Goal: Task Accomplishment & Management: Manage account settings

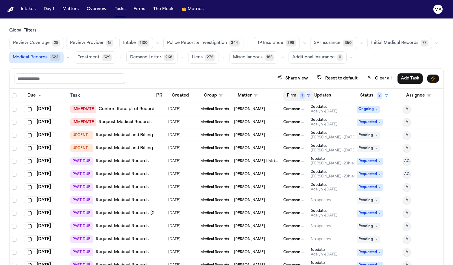
click at [283, 90] on button "Firm 1" at bounding box center [298, 95] width 31 height 10
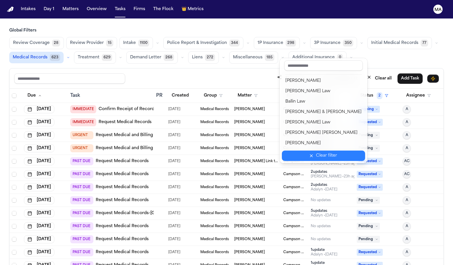
click at [316, 152] on div "Clear filter" at bounding box center [326, 155] width 21 height 7
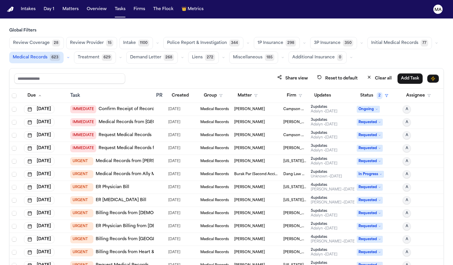
click at [116, 38] on div "Global Filters Review Coverage 28 Review Provider 15 Intake 1100 Police Report …" at bounding box center [226, 159] width 434 height 263
click at [12, 93] on span "Select all" at bounding box center [14, 95] width 5 height 5
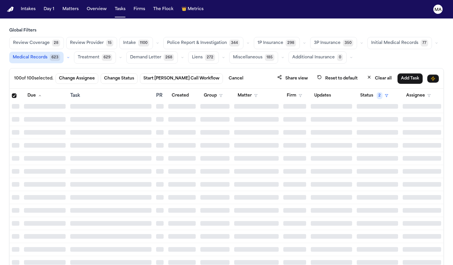
scroll to position [7566, 0]
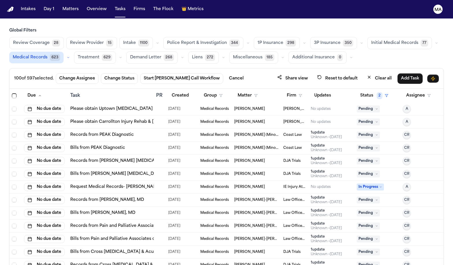
click at [12, 93] on span "Select all" at bounding box center [14, 95] width 5 height 5
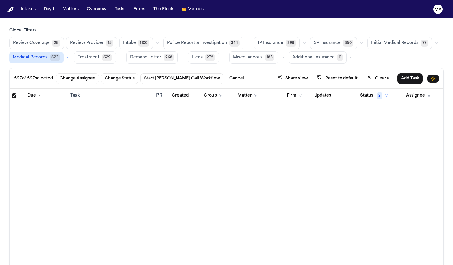
scroll to position [0, 0]
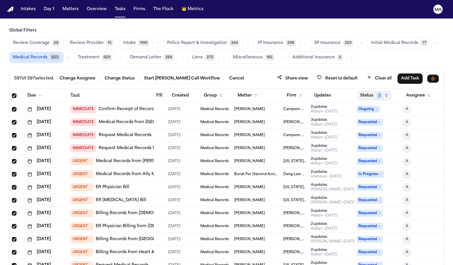
click at [363, 90] on button "Status 2" at bounding box center [373, 95] width 35 height 10
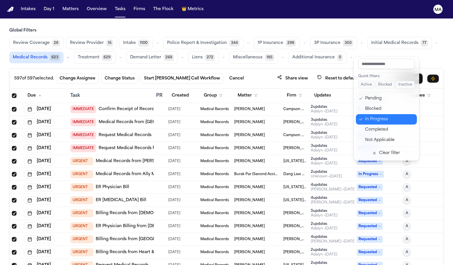
click at [368, 116] on div "In Progress" at bounding box center [389, 119] width 48 height 7
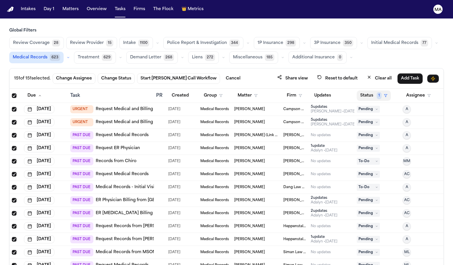
click at [361, 90] on button "Status 1" at bounding box center [373, 95] width 34 height 10
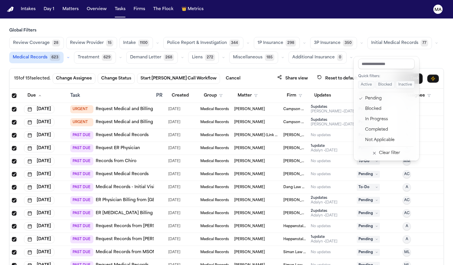
click at [311, 68] on div "151 of 151 selected. Change Assignee Change Status Start Bland Call Workflow Ca…" at bounding box center [226, 179] width 434 height 222
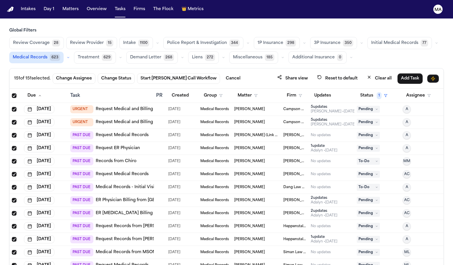
click at [178, 37] on div "Review Coverage 28 Review Provider 15 Intake 1100 Police Report & Investigation…" at bounding box center [226, 50] width 434 height 27
click at [366, 90] on button "Status 1" at bounding box center [373, 95] width 34 height 10
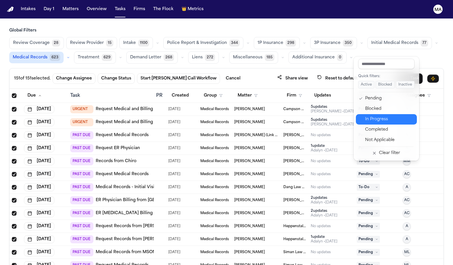
click at [369, 116] on div "In Progress" at bounding box center [389, 119] width 48 height 7
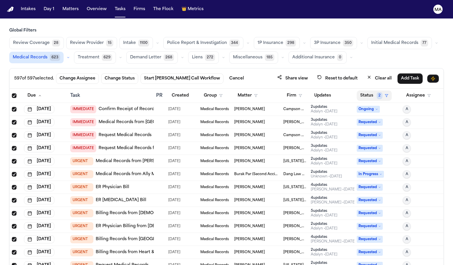
click at [364, 90] on button "Status 2" at bounding box center [373, 95] width 35 height 10
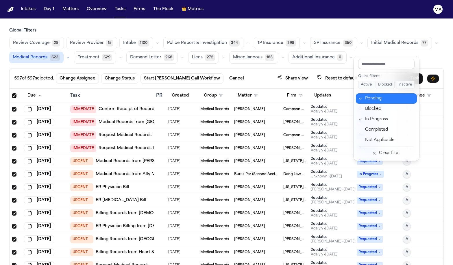
click at [365, 95] on div "Pending" at bounding box center [389, 98] width 48 height 7
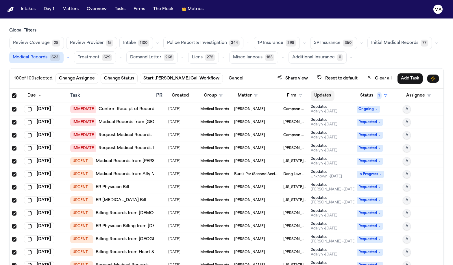
click at [316, 90] on button "Updates" at bounding box center [323, 95] width 24 height 10
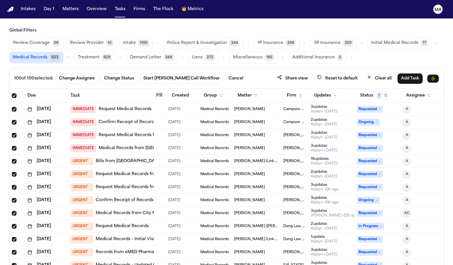
scroll to position [12, 0]
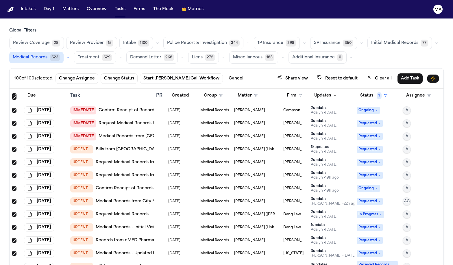
click at [319, 119] on div "3 update s" at bounding box center [324, 121] width 27 height 5
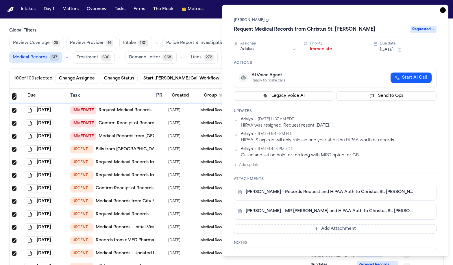
click at [445, 7] on icon "button" at bounding box center [443, 10] width 6 height 6
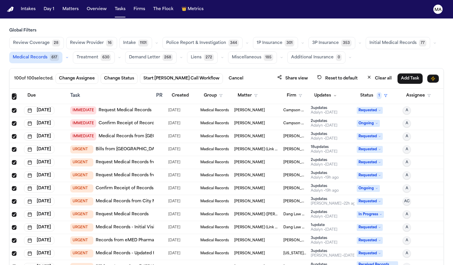
click at [108, 107] on link "Request Medical Records" at bounding box center [125, 110] width 53 height 6
click at [122, 120] on link "Confirm Receipt of Records Request with Capital Health Regional Medical Center" at bounding box center [165, 123] width 133 height 6
click at [118, 133] on link "Medical Records from OHSU" at bounding box center [145, 136] width 92 height 6
click at [116, 159] on link "Request Medical Records from Wellstar Cobb Medical Center" at bounding box center [169, 162] width 146 height 6
click at [59, 171] on div "[DATE]" at bounding box center [44, 175] width 41 height 8
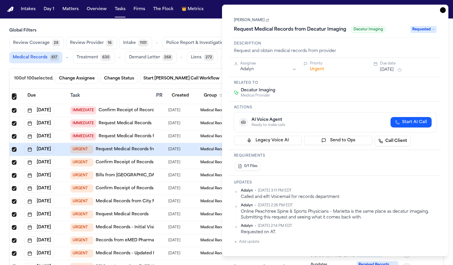
click at [445, 7] on icon "button" at bounding box center [443, 10] width 6 height 6
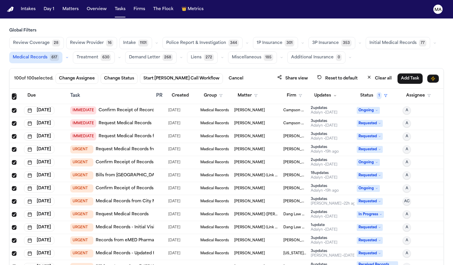
click at [122, 146] on link "Request Medical Records from Decatur Imaging" at bounding box center [145, 149] width 99 height 6
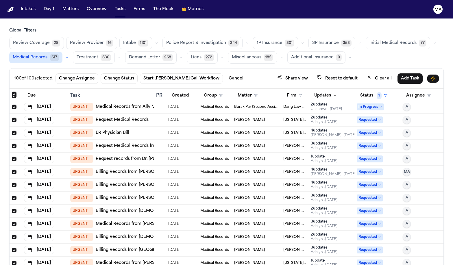
click at [115, 208] on link "Billing Records from Presbyterian" at bounding box center [142, 211] width 92 height 6
click at [107, 117] on link "Request Medical Records" at bounding box center [122, 120] width 53 height 6
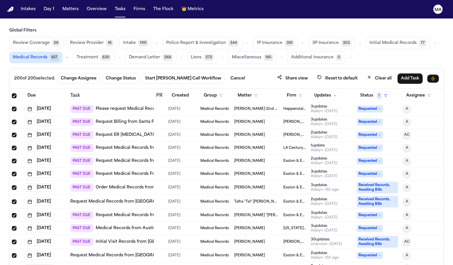
scroll to position [902, 0]
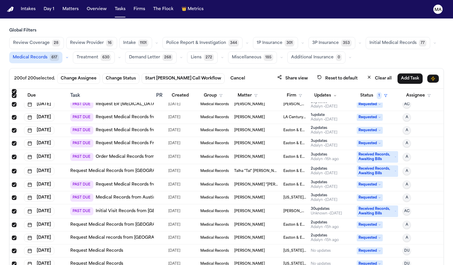
click at [123, 208] on link "Initial Visit Records from Dell Seton Medical Center at The University of Texas" at bounding box center [186, 211] width 181 height 6
click at [118, 127] on link "Request Medical Records from ContinuEM" at bounding box center [140, 130] width 88 height 6
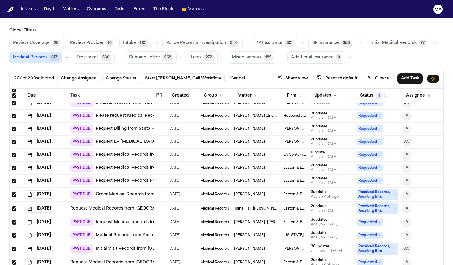
scroll to position [851, 0]
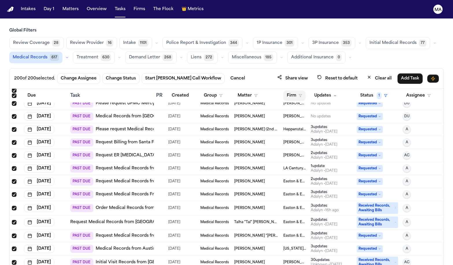
click at [283, 90] on button "Firm" at bounding box center [294, 95] width 22 height 10
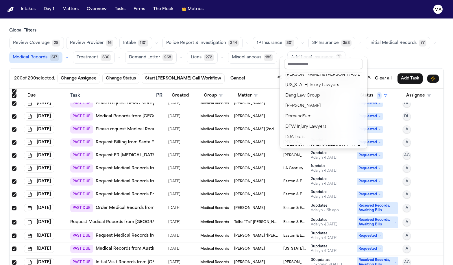
scroll to position [109, 0]
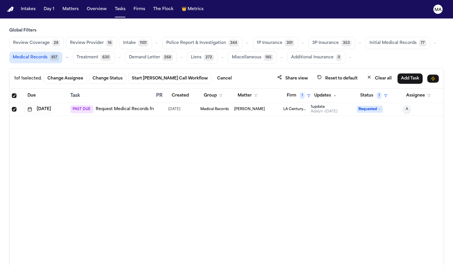
click at [116, 106] on link "Request Medical Records from UCI Trauma Center" at bounding box center [155, 109] width 119 height 6
click at [287, 90] on button "Firm 1" at bounding box center [298, 95] width 31 height 10
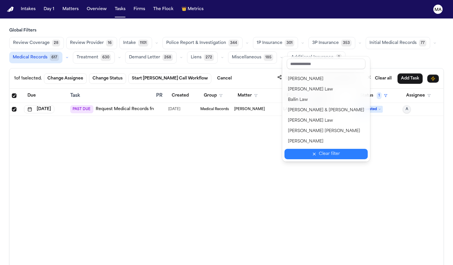
click at [319, 151] on div "Clear filter" at bounding box center [329, 154] width 21 height 7
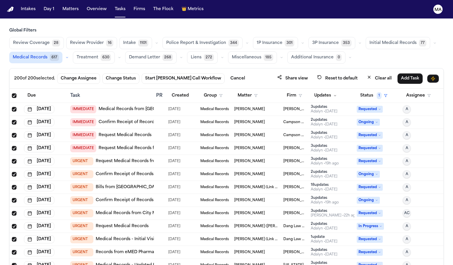
click at [238, 68] on div "200 of 200 selected. Change Assignee Change Status Start Bland Call Workflow Ca…" at bounding box center [227, 78] width 434 height 20
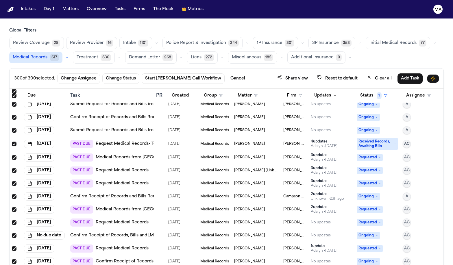
scroll to position [2085, 0]
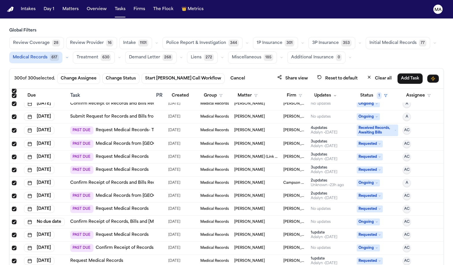
click at [147, 193] on link "Medical Records from Sun City Orthopaedic & Hand Surgery Specialist" at bounding box center [187, 196] width 182 height 6
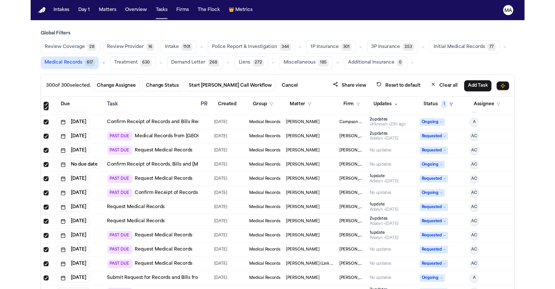
scroll to position [2161, 0]
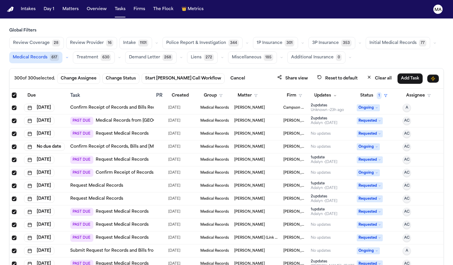
click at [115, 209] on link "Request Medical Records" at bounding box center [122, 212] width 53 height 6
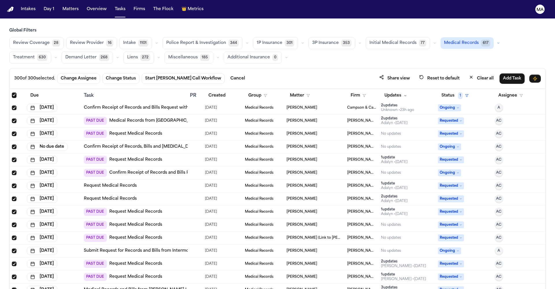
click at [115, 209] on link "Request Medical Records" at bounding box center [135, 212] width 53 height 6
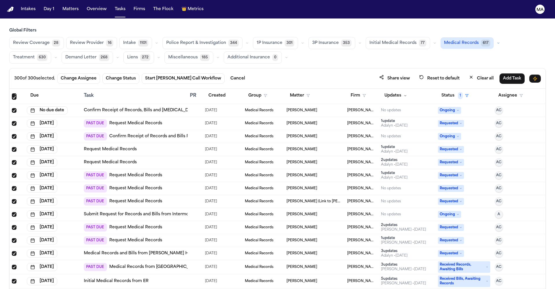
click at [125, 237] on link "Request Medical Records" at bounding box center [135, 240] width 53 height 6
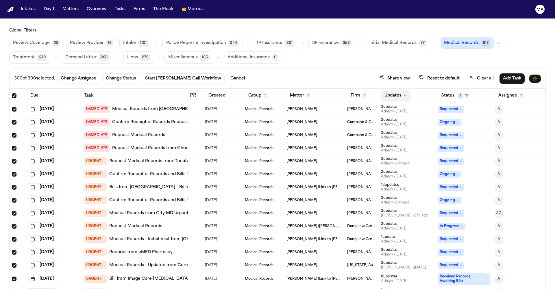
click at [390, 90] on button "Updates" at bounding box center [395, 95] width 29 height 10
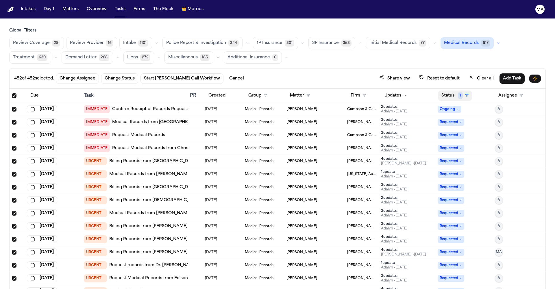
click at [438, 90] on button "Status 1" at bounding box center [455, 95] width 34 height 10
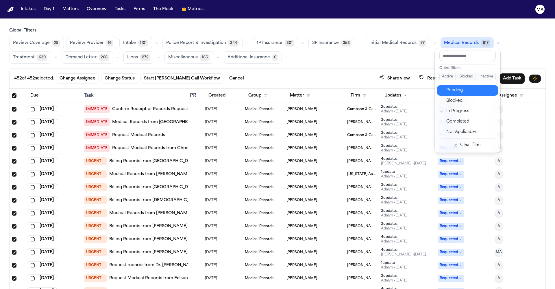
click at [450, 87] on div "Pending" at bounding box center [470, 90] width 48 height 7
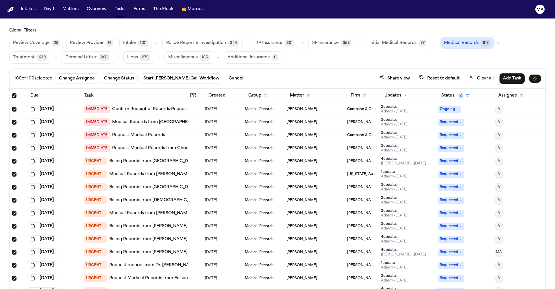
click at [445, 89] on th "Status 2" at bounding box center [463, 96] width 57 height 14
click at [446, 90] on button "Status 2" at bounding box center [455, 95] width 35 height 10
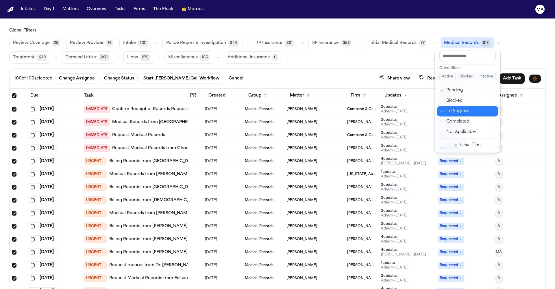
click at [451, 108] on div "In Progress" at bounding box center [470, 111] width 48 height 7
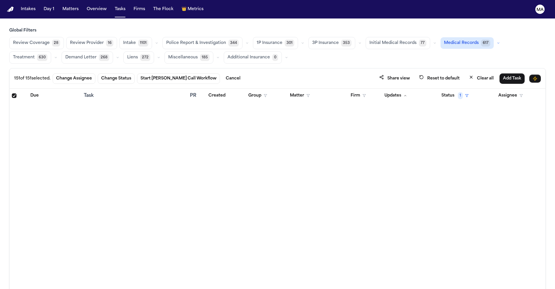
scroll to position [1744, 0]
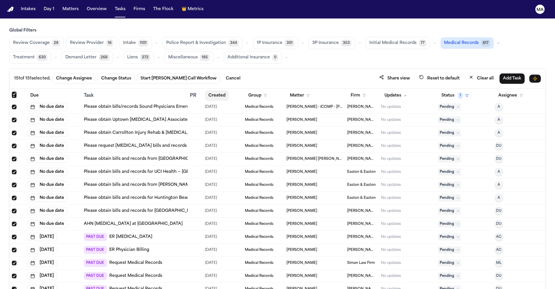
click at [211, 90] on button "Created" at bounding box center [217, 95] width 24 height 10
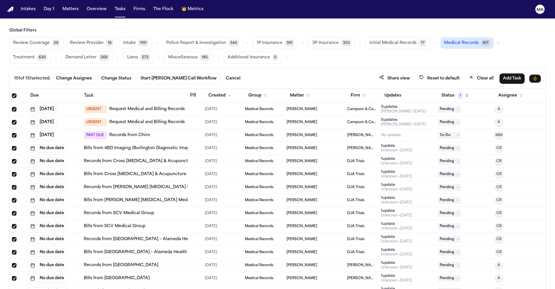
click at [12, 93] on span "Select all" at bounding box center [14, 95] width 5 height 5
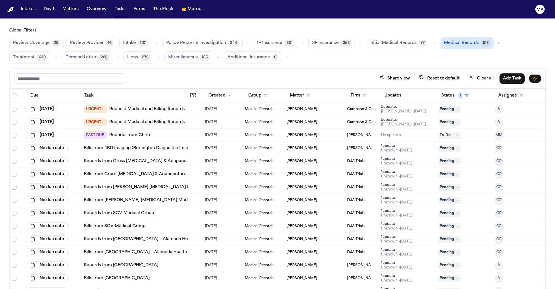
click at [12, 185] on span "Select row" at bounding box center [14, 187] width 5 height 5
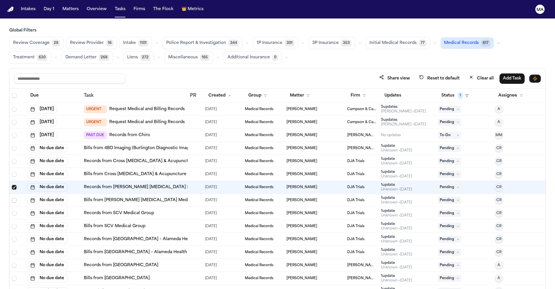
click at [12, 198] on span "Select row" at bounding box center [14, 200] width 5 height 5
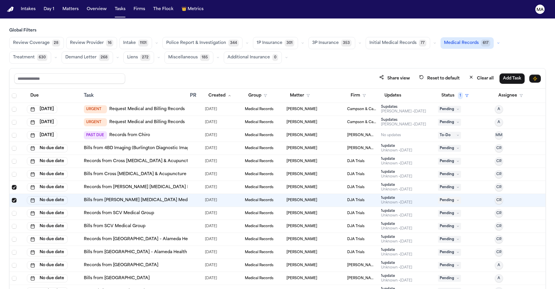
click at [12, 185] on span "Select row" at bounding box center [14, 187] width 5 height 5
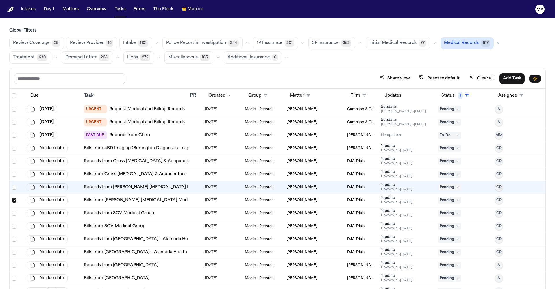
click at [12, 198] on span "Select row" at bounding box center [14, 200] width 5 height 5
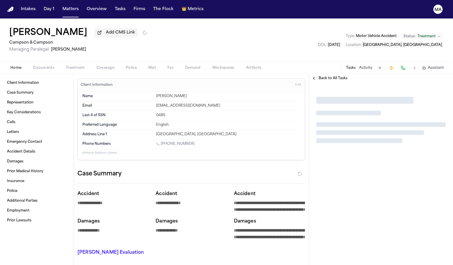
type textarea "*"
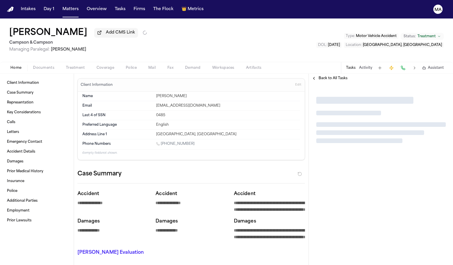
type textarea "*"
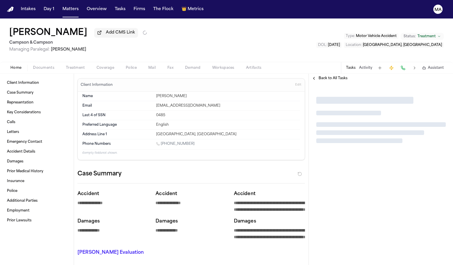
type textarea "*"
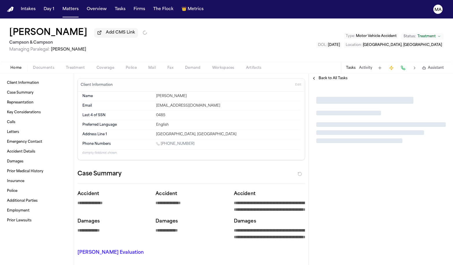
type textarea "*"
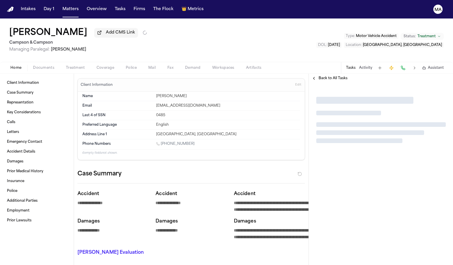
type textarea "*"
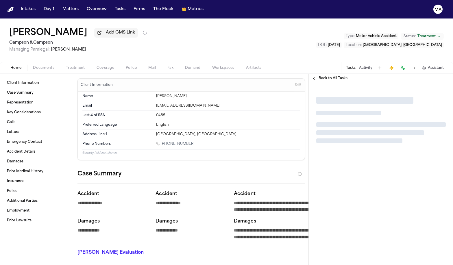
type textarea "*"
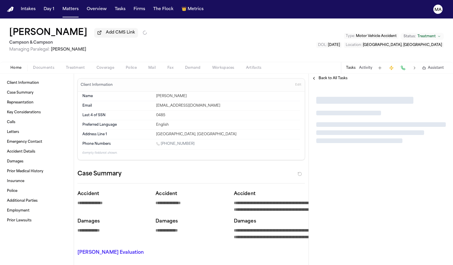
type textarea "*"
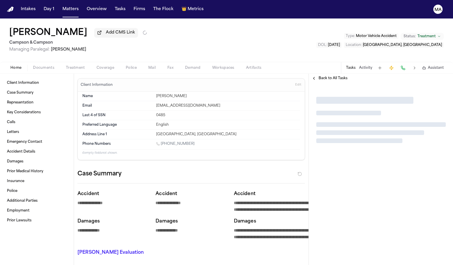
type textarea "*"
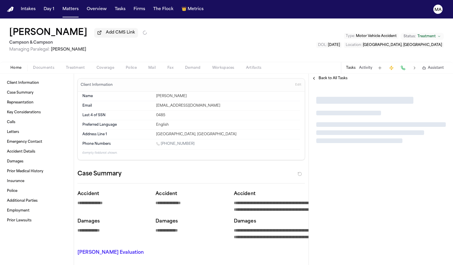
type textarea "*"
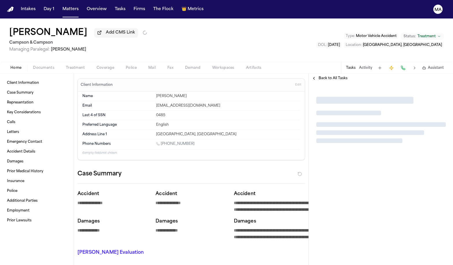
type textarea "*"
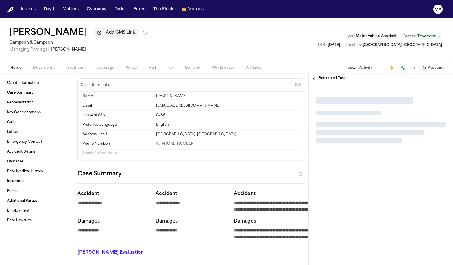
type textarea "*"
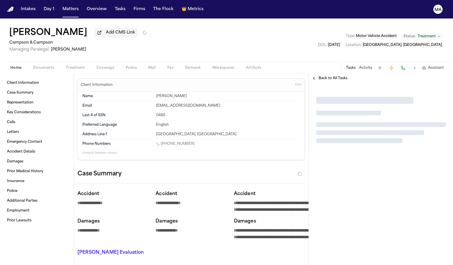
type textarea "*"
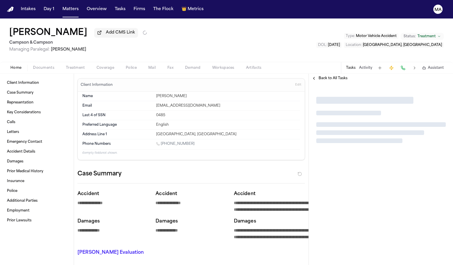
type textarea "*"
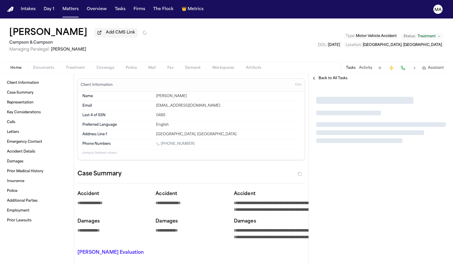
type textarea "*"
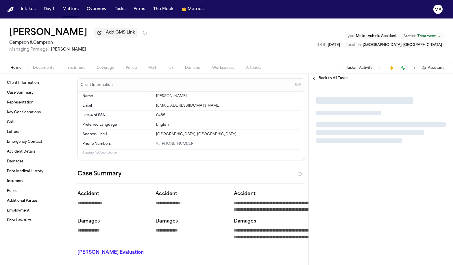
type textarea "*"
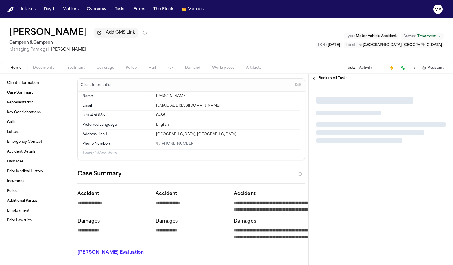
type textarea "*"
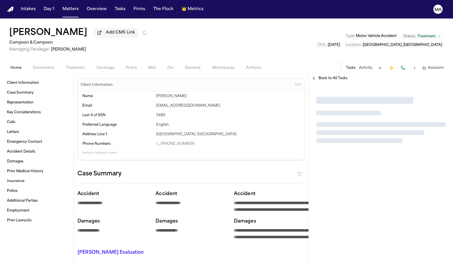
type textarea "*"
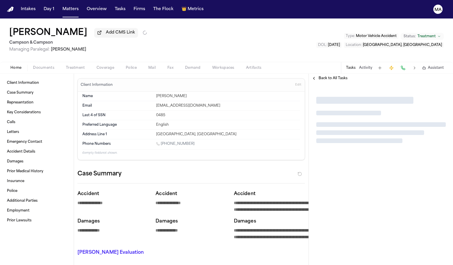
type textarea "*"
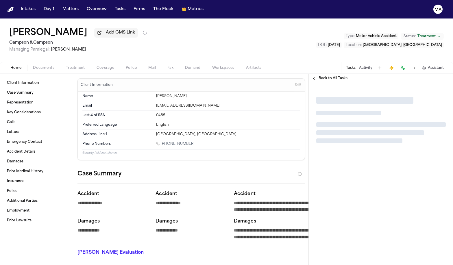
type textarea "*"
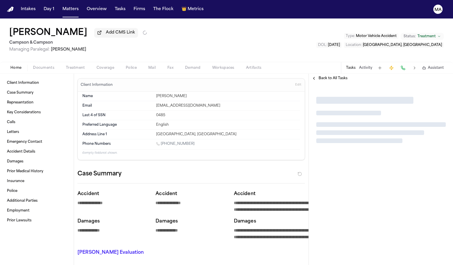
type textarea "*"
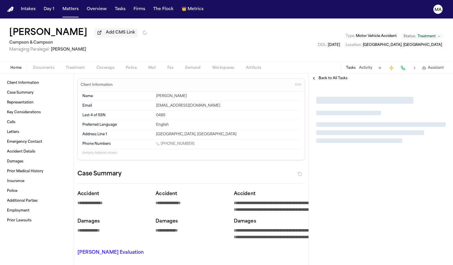
type textarea "*"
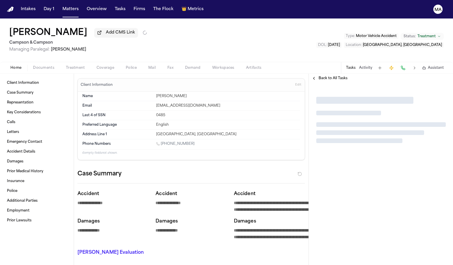
type textarea "*"
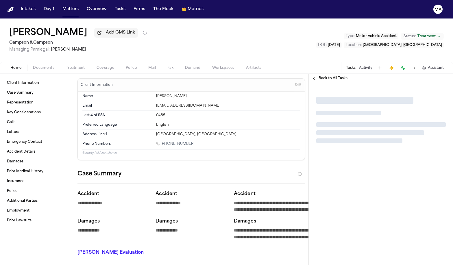
type textarea "*"
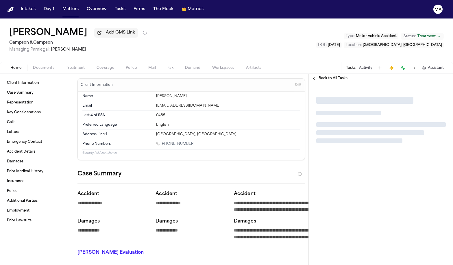
type textarea "*"
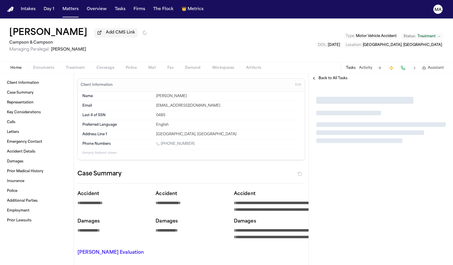
type textarea "*"
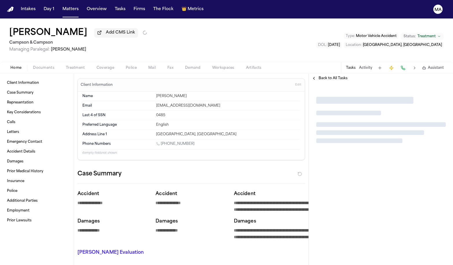
type textarea "*"
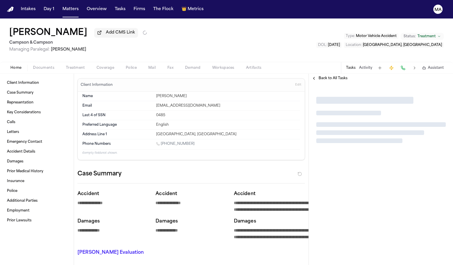
type textarea "*"
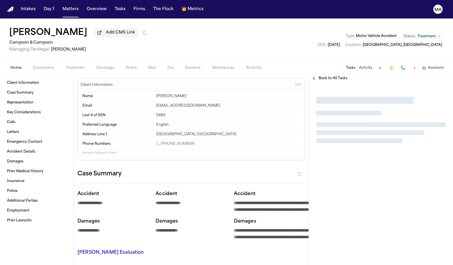
type textarea "*"
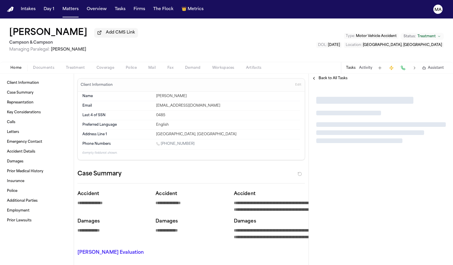
type textarea "*"
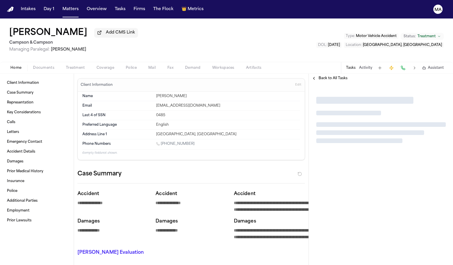
type textarea "*"
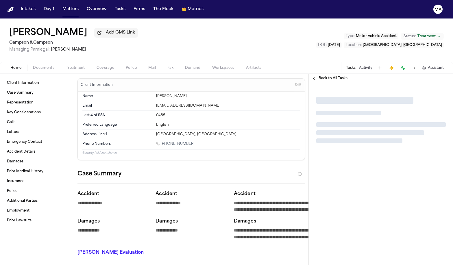
type textarea "*"
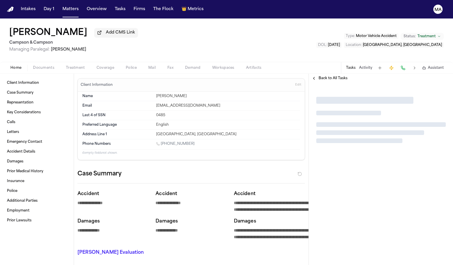
type textarea "*"
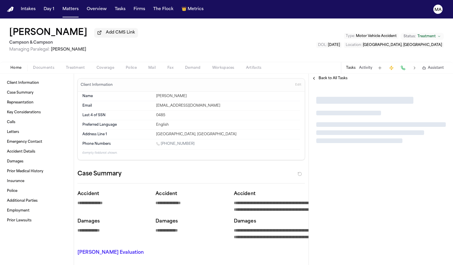
type textarea "*"
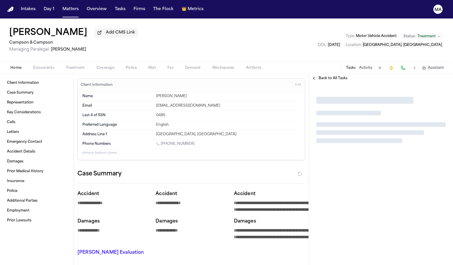
type textarea "*"
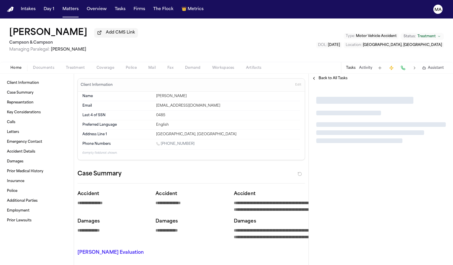
type textarea "*"
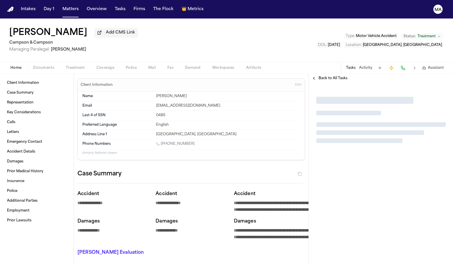
type textarea "*"
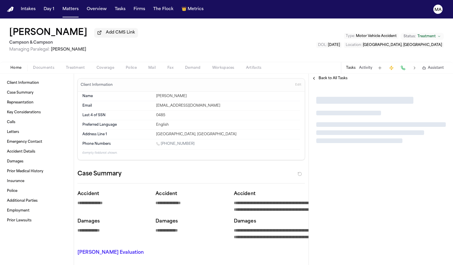
type textarea "*"
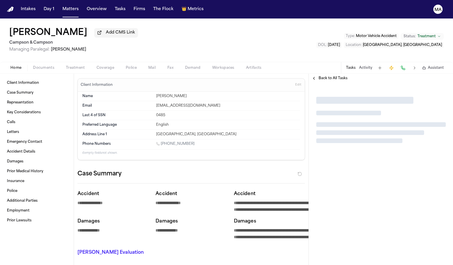
type textarea "*"
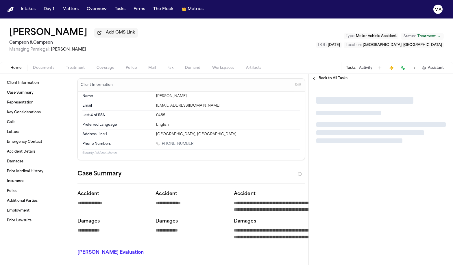
type textarea "*"
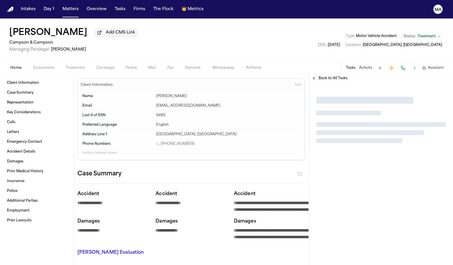
type textarea "*"
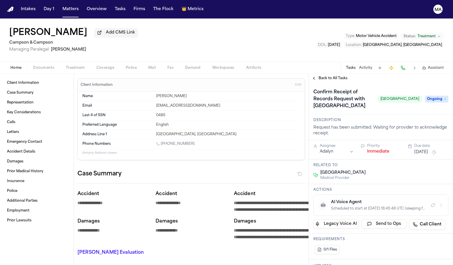
click at [66, 66] on span "Treatment" at bounding box center [75, 68] width 19 height 5
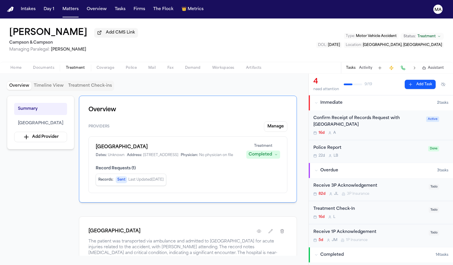
scroll to position [20, 0]
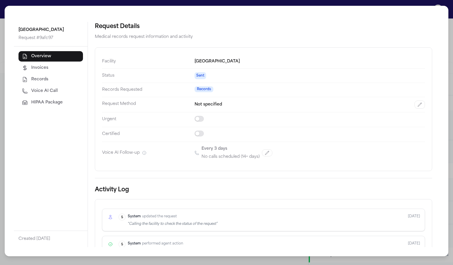
click at [155, 183] on div "Request Details Medical records request information and activity Facility Capit…" at bounding box center [263, 134] width 351 height 225
click at [31, 88] on span "Voice AI Call" at bounding box center [44, 91] width 27 height 6
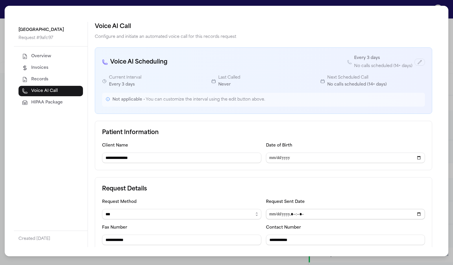
click at [266, 209] on input "Request Sent Date" at bounding box center [345, 214] width 159 height 10
click at [313, 174] on div "**********" at bounding box center [263, 134] width 351 height 225
click at [283, 5] on div "**********" at bounding box center [226, 132] width 453 height 265
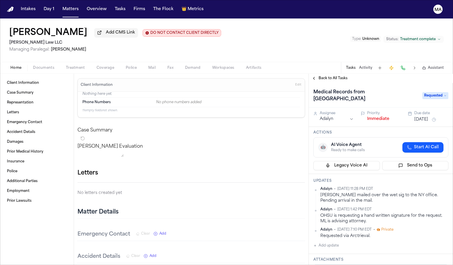
click at [385, 207] on div "Adalyn • Jul 25, 2025 1:42 PM EDT" at bounding box center [384, 209] width 128 height 5
click at [328, 76] on span "Back to All Tasks" at bounding box center [332, 78] width 29 height 5
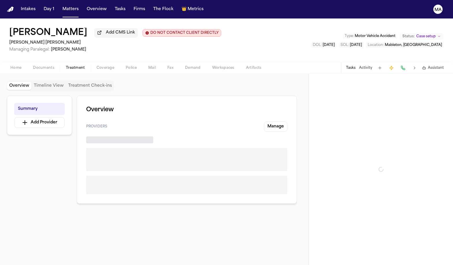
click at [66, 66] on span "Treatment" at bounding box center [75, 68] width 19 height 5
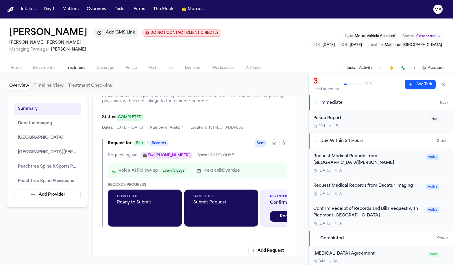
scroll to position [402, 0]
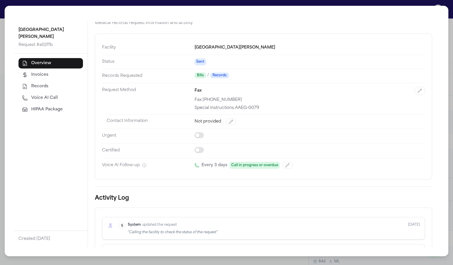
scroll to position [0, 0]
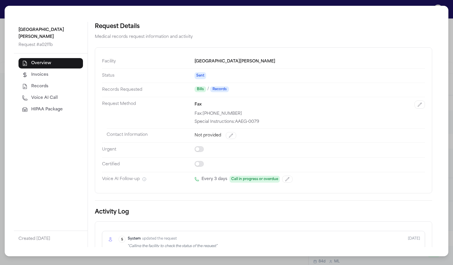
click at [31, 95] on span "Voice AI Call" at bounding box center [44, 98] width 27 height 6
select select "***"
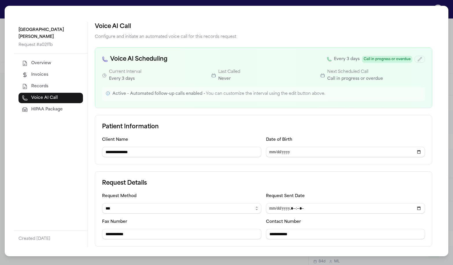
click at [428, 164] on form "**********" at bounding box center [263, 217] width 337 height 205
click at [219, 254] on div "**********" at bounding box center [226, 132] width 453 height 265
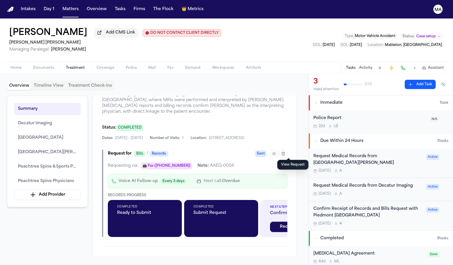
drag, startPoint x: 177, startPoint y: 170, endPoint x: 150, endPoint y: 169, distance: 26.3
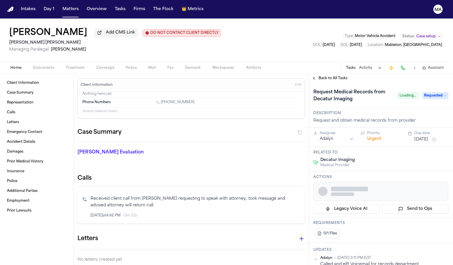
click at [66, 66] on span "Treatment" at bounding box center [75, 68] width 19 height 5
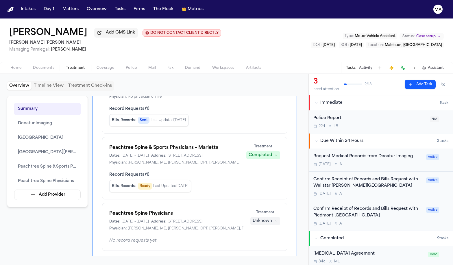
scroll to position [178, 0]
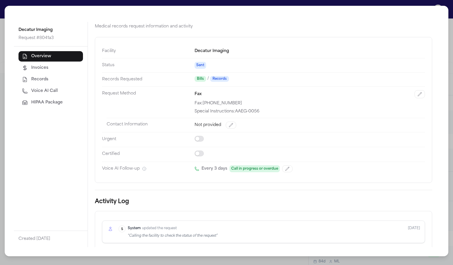
scroll to position [0, 0]
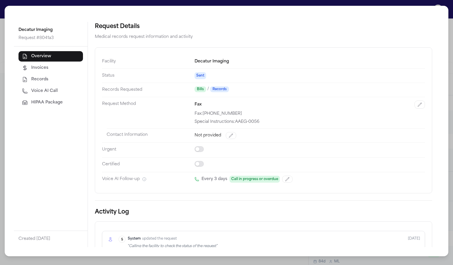
click at [36, 86] on button "Voice AI Call" at bounding box center [50, 91] width 64 height 10
select select "***"
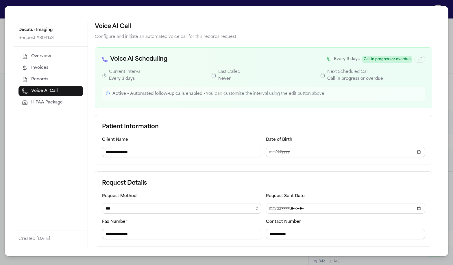
click at [133, 250] on div "**********" at bounding box center [226, 132] width 453 height 265
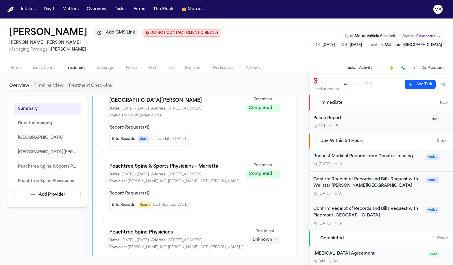
click at [224, 29] on div "Jordan Williams Add CMS Link DO NOT CONTACT CLIENT DIRECTLY DO NOT CONTACT Blas…" at bounding box center [226, 39] width 453 height 43
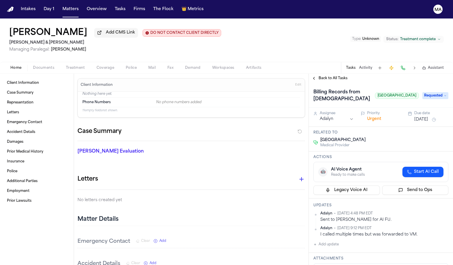
click at [66, 66] on span "Treatment" at bounding box center [75, 68] width 19 height 5
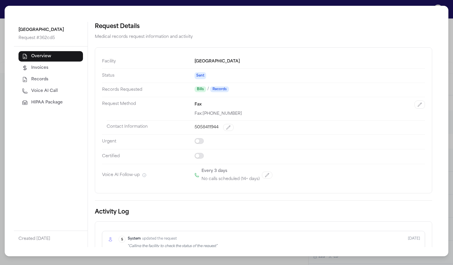
click at [31, 88] on span "Voice AI Call" at bounding box center [44, 91] width 27 height 6
select select "***"
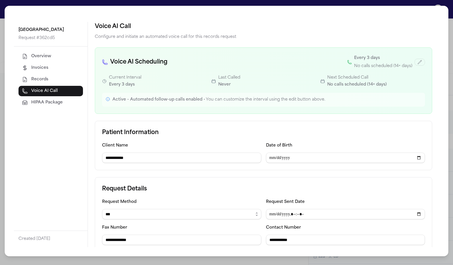
click at [265, 261] on div "**********" at bounding box center [226, 132] width 453 height 265
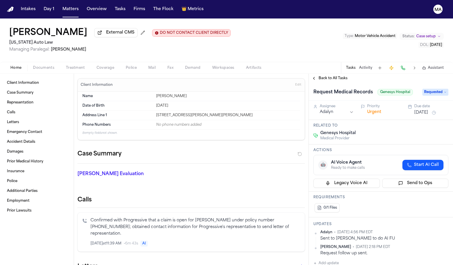
click at [375, 250] on div "Request follow up sent." at bounding box center [384, 252] width 128 height 5
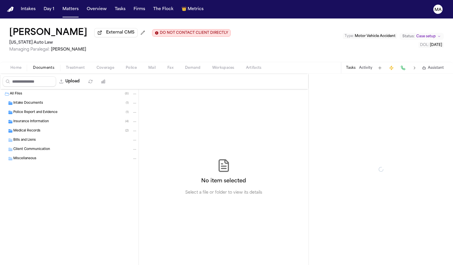
click at [34, 66] on span "Documents" at bounding box center [43, 68] width 21 height 5
click at [66, 66] on span "Treatment" at bounding box center [75, 68] width 19 height 5
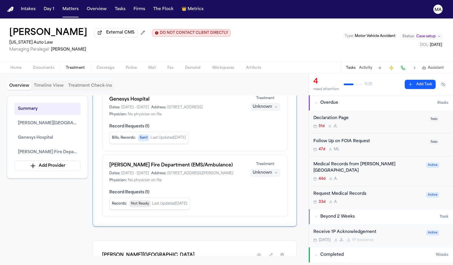
scroll to position [105, 0]
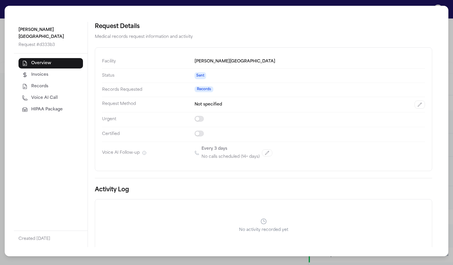
click at [39, 93] on button "Voice AI Call" at bounding box center [50, 98] width 64 height 10
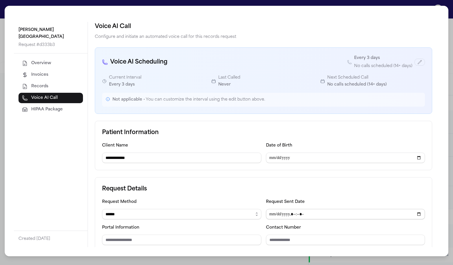
click at [266, 209] on input "Request Sent Date" at bounding box center [345, 214] width 159 height 10
type input "**********"
click at [419, 181] on div "**********" at bounding box center [263, 134] width 351 height 225
click at [422, 171] on div "**********" at bounding box center [263, 134] width 351 height 225
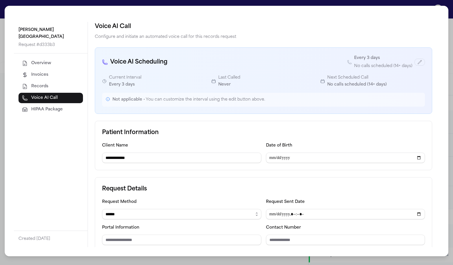
click at [177, 4] on div "**********" at bounding box center [226, 132] width 453 height 265
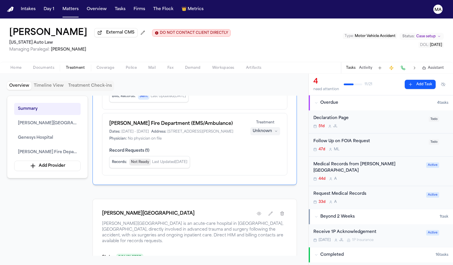
scroll to position [185, 0]
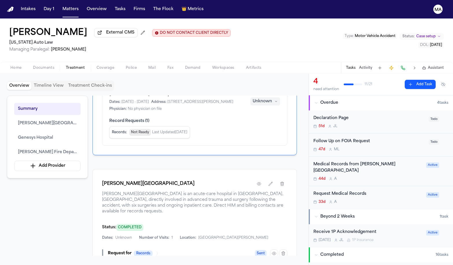
click at [344, 138] on div "Follow Up on FOIA Request 47d M L" at bounding box center [369, 145] width 112 height 14
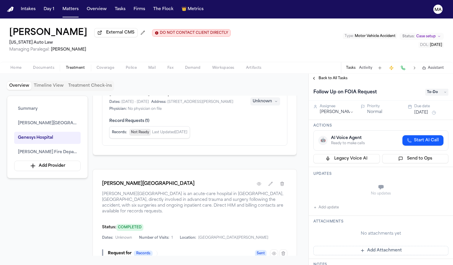
click at [319, 76] on span "Back to All Tasks" at bounding box center [332, 78] width 29 height 5
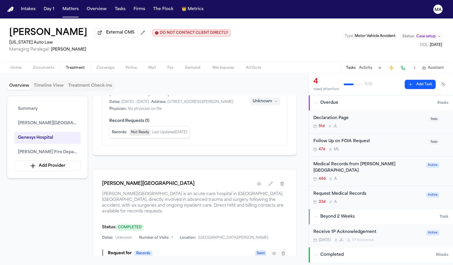
click at [337, 161] on div "Medical Records from Hurley Medical Center" at bounding box center [367, 167] width 109 height 13
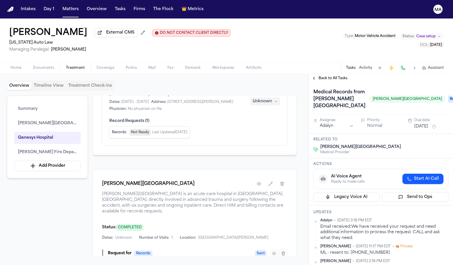
click at [323, 76] on span "Back to All Tasks" at bounding box center [332, 78] width 29 height 5
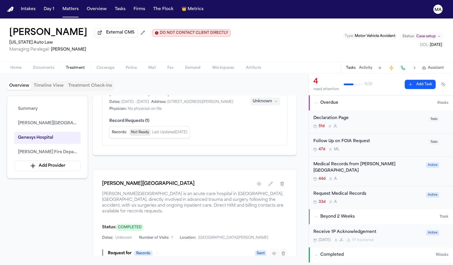
click at [339, 186] on div "Request Medical Records 33d A Active" at bounding box center [381, 197] width 144 height 23
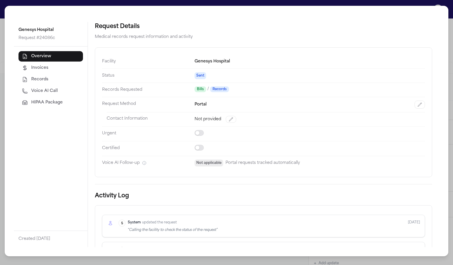
click at [31, 88] on span "Voice AI Call" at bounding box center [44, 91] width 27 height 6
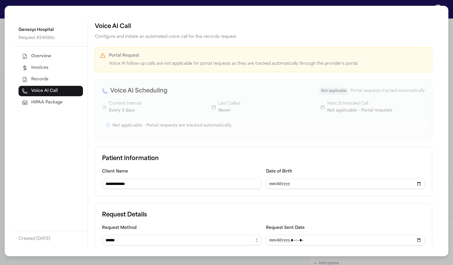
click at [203, 260] on div "**********" at bounding box center [226, 132] width 453 height 265
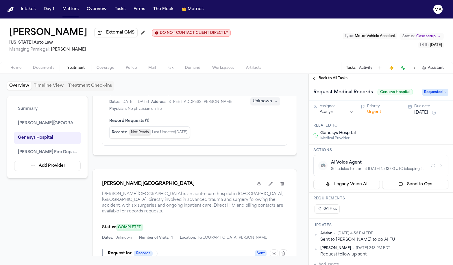
click at [326, 76] on span "Back to All Tasks" at bounding box center [332, 78] width 29 height 5
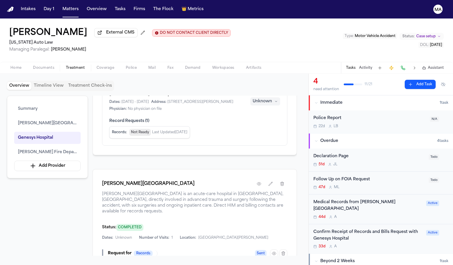
click at [188, 18] on div "Cheryl Palmer External CMS DO NOT CONTACT CLIENT DIRECTLY DO NOT CONTACT Michig…" at bounding box center [226, 39] width 453 height 43
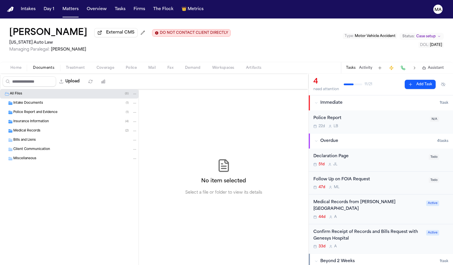
click at [33, 66] on span "Documents" at bounding box center [43, 68] width 21 height 5
click at [35, 126] on div "Medical Records ( 2 )" at bounding box center [69, 130] width 138 height 9
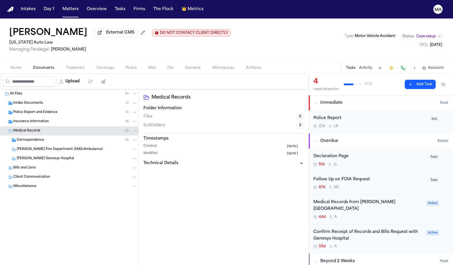
click at [37, 135] on div "Correspondence ( 2 )" at bounding box center [69, 139] width 138 height 9
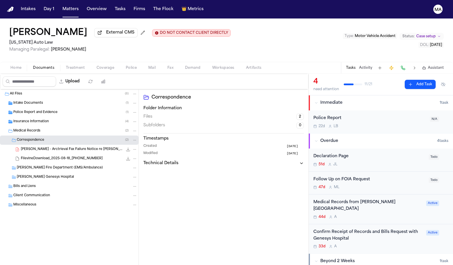
click at [45, 147] on span "C. Palmer - Arctrieval Fax Failure Notice re Hurley Medical Center - 7.20.25" at bounding box center [72, 149] width 102 height 5
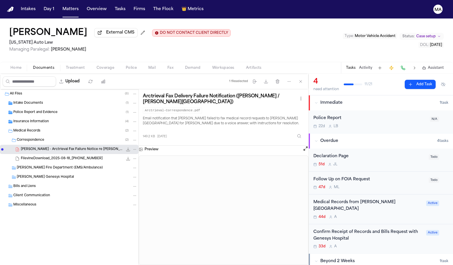
click at [27, 117] on div "Insurance Information ( 4 )" at bounding box center [69, 121] width 138 height 9
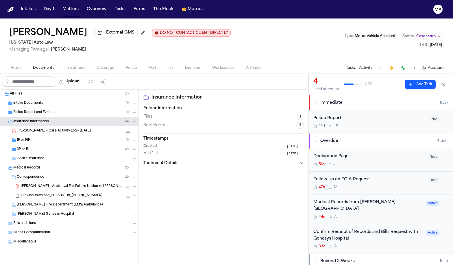
click at [29, 108] on div "Police Report and Evidence ( 1 )" at bounding box center [69, 112] width 138 height 9
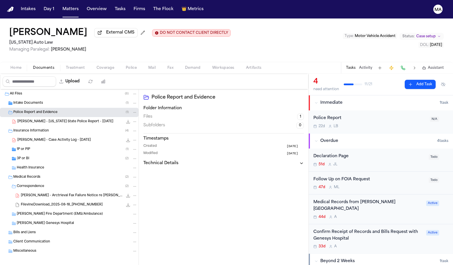
click at [29, 101] on span "Intake Documents" at bounding box center [28, 103] width 30 height 5
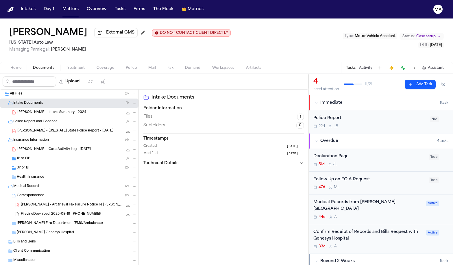
click at [35, 110] on span "C. Palmer - Intake Summary - 2024" at bounding box center [51, 112] width 69 height 5
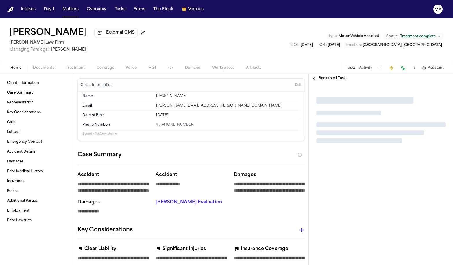
type textarea "*"
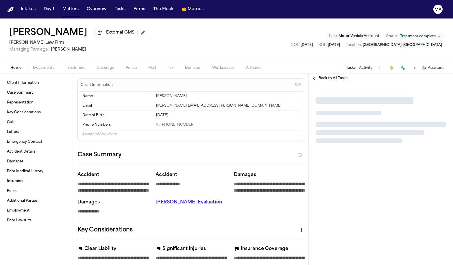
type textarea "*"
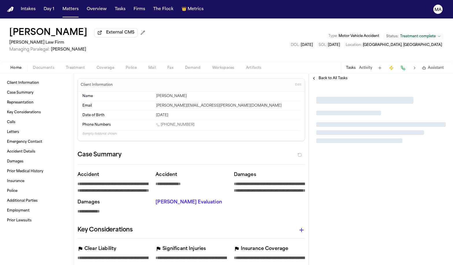
type textarea "*"
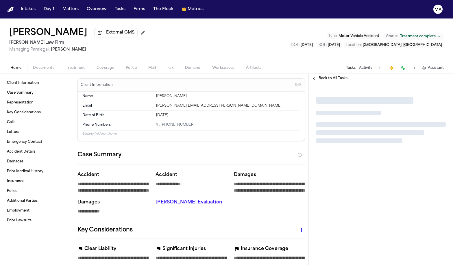
type textarea "*"
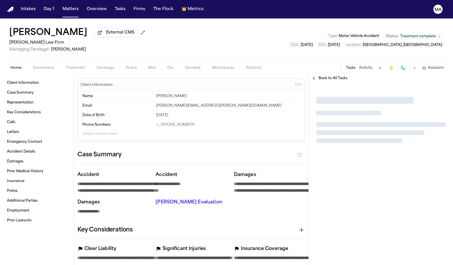
type textarea "*"
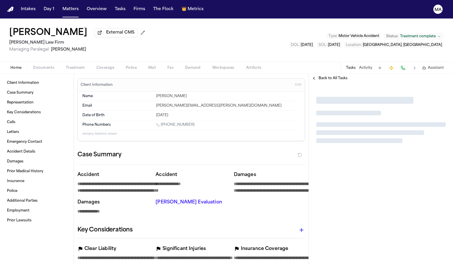
type textarea "*"
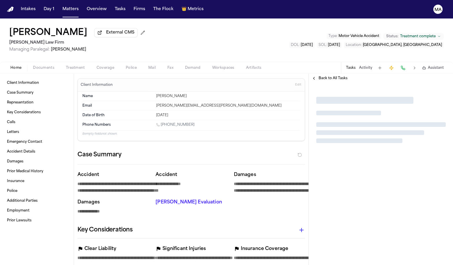
type textarea "*"
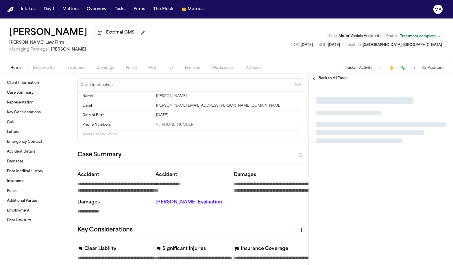
type textarea "*"
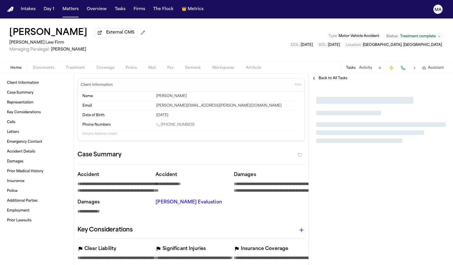
type textarea "*"
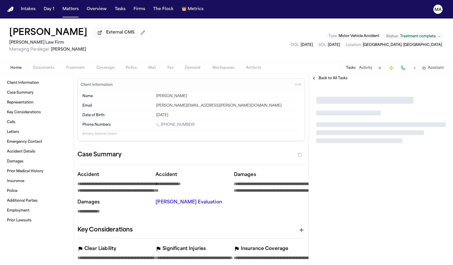
type textarea "*"
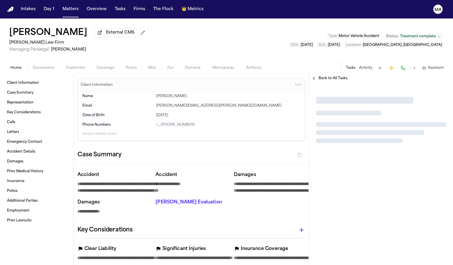
type textarea "*"
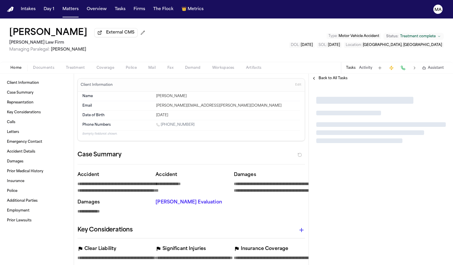
type textarea "*"
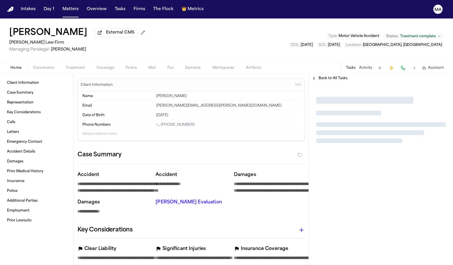
type textarea "*"
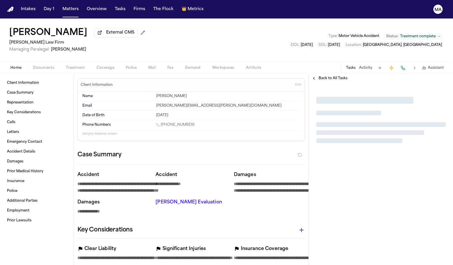
type textarea "*"
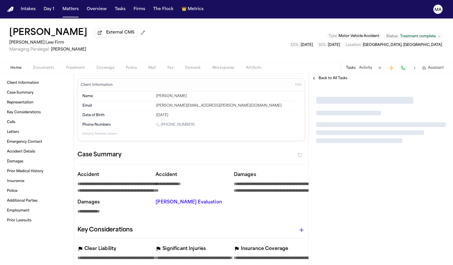
type textarea "*"
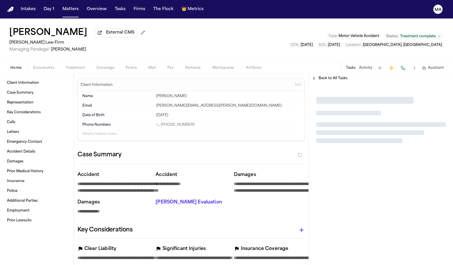
type textarea "*"
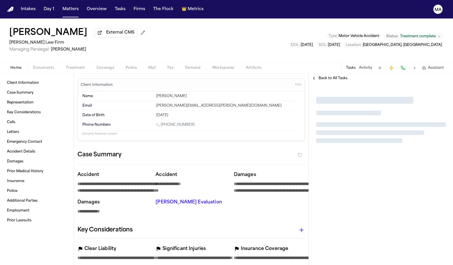
type textarea "*"
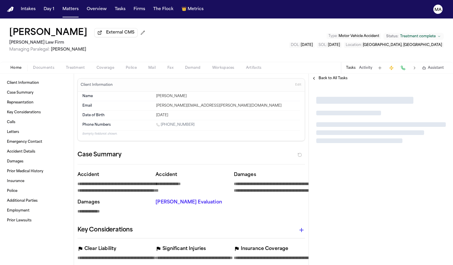
type textarea "*"
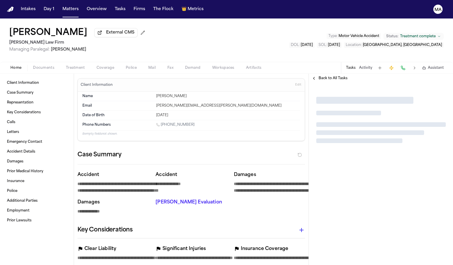
type textarea "*"
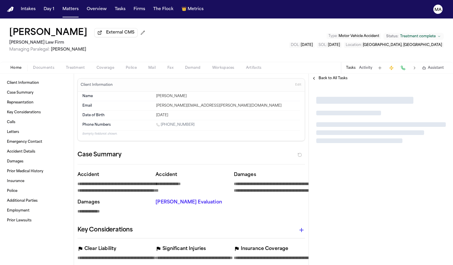
type textarea "*"
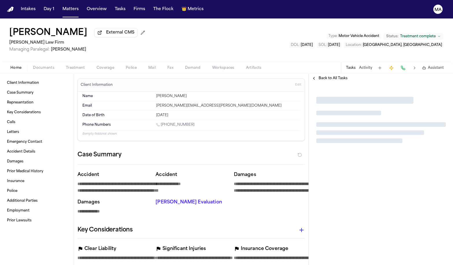
type textarea "*"
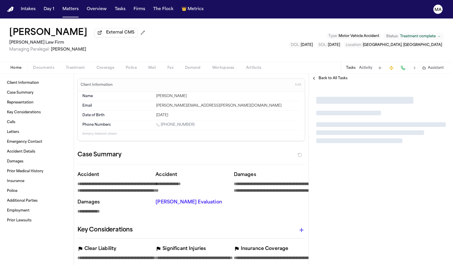
type textarea "*"
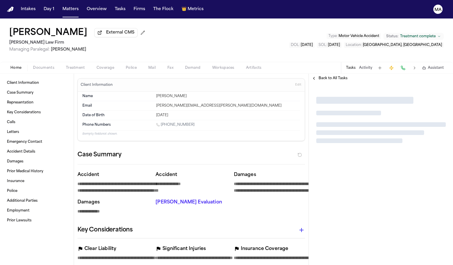
type textarea "*"
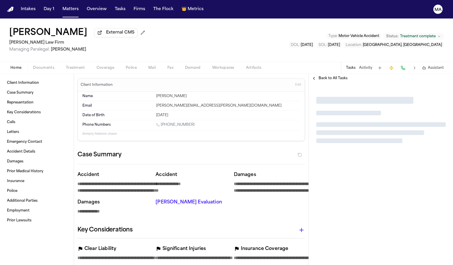
type textarea "*"
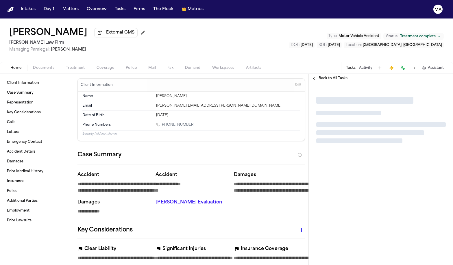
type textarea "*"
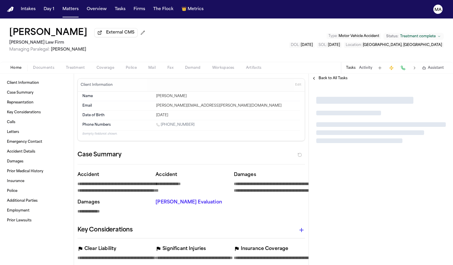
type textarea "*"
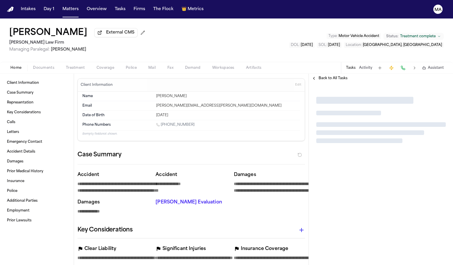
type textarea "*"
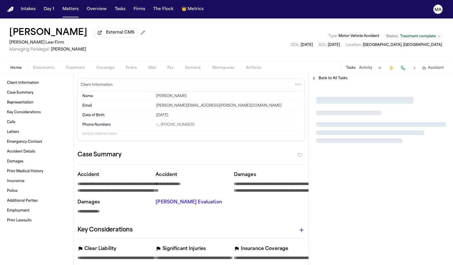
type textarea "*"
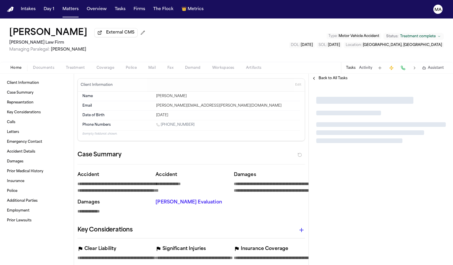
type textarea "*"
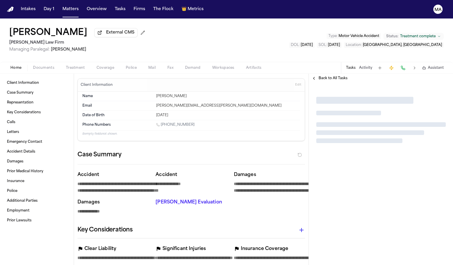
type textarea "*"
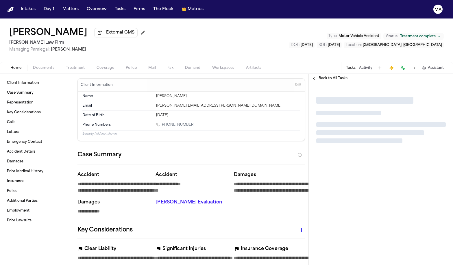
type textarea "*"
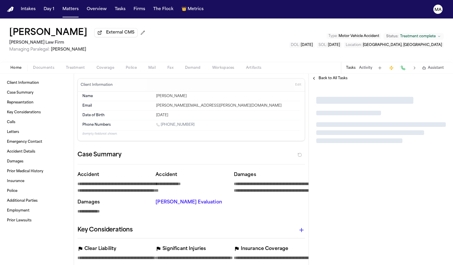
type textarea "*"
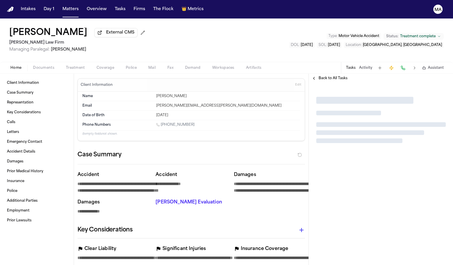
type textarea "*"
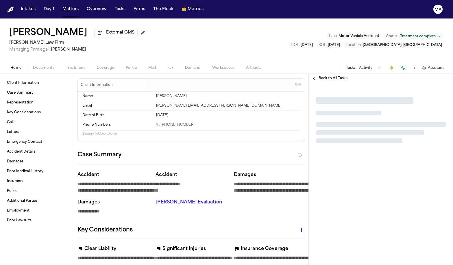
type textarea "*"
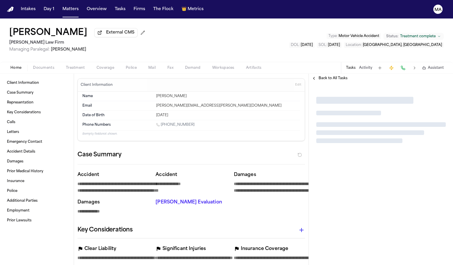
type textarea "*"
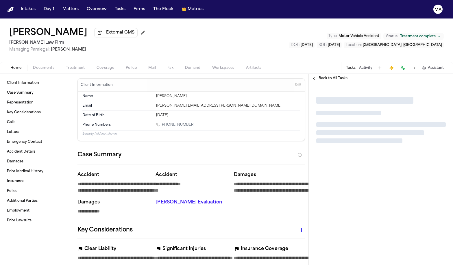
type textarea "*"
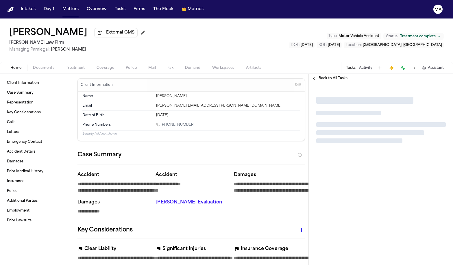
type textarea "*"
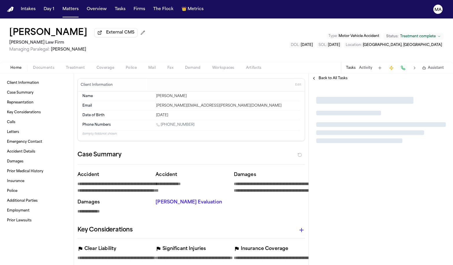
type textarea "*"
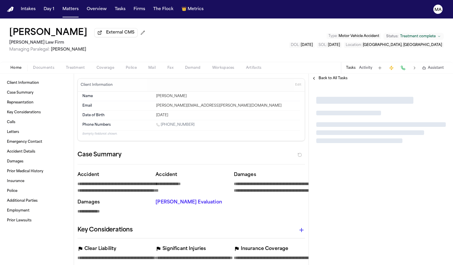
type textarea "*"
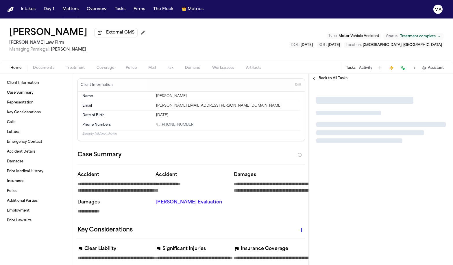
type textarea "*"
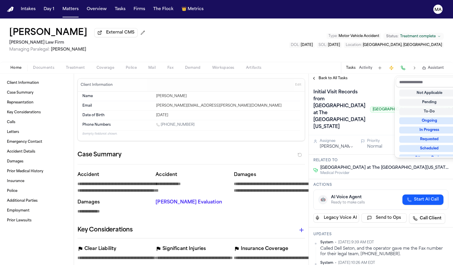
scroll to position [36, 0]
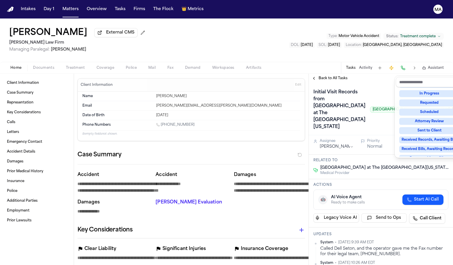
click at [427, 183] on div "Complete" at bounding box center [429, 186] width 60 height 7
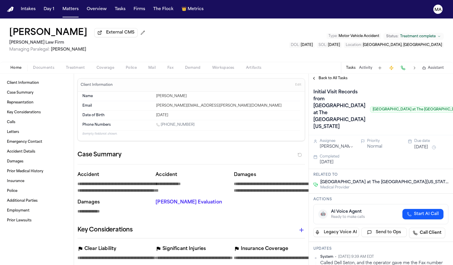
click at [326, 76] on span "Back to All Tasks" at bounding box center [332, 78] width 29 height 5
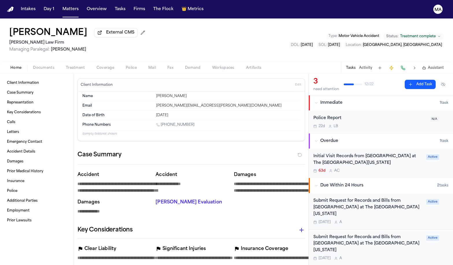
click at [66, 66] on span "Treatment" at bounding box center [75, 68] width 19 height 5
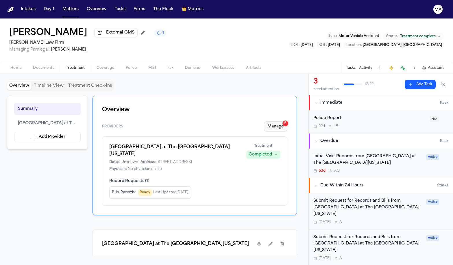
click at [285, 121] on button "Manage 5" at bounding box center [275, 126] width 23 height 10
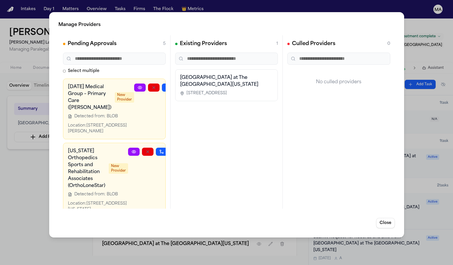
click at [268, 14] on div "Manage Providers Pending Approvals 5 Select multiple Ascension Medical Group – …" at bounding box center [226, 132] width 453 height 265
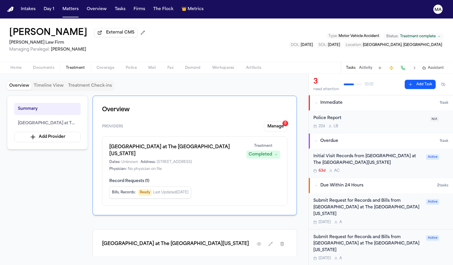
click at [354, 153] on div "Initial Visit Records from Dell Seton Medical Center at The University of Texas" at bounding box center [367, 159] width 109 height 13
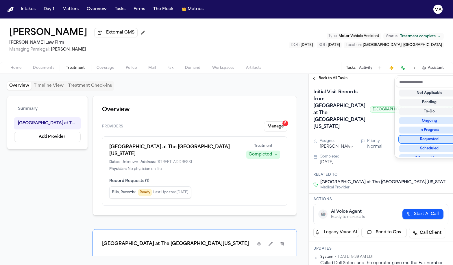
scroll to position [36, 0]
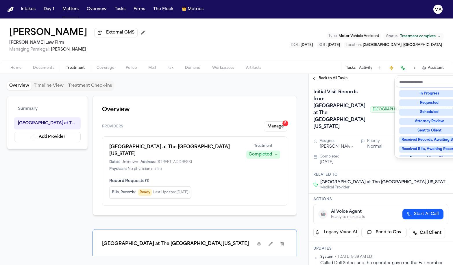
click at [426, 183] on div "Complete" at bounding box center [429, 186] width 60 height 7
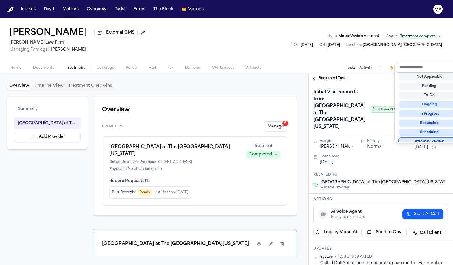
click at [361, 83] on div "Initial Visit Records from Dell Seton Medical Center at The University of Texas…" at bounding box center [381, 109] width 144 height 52
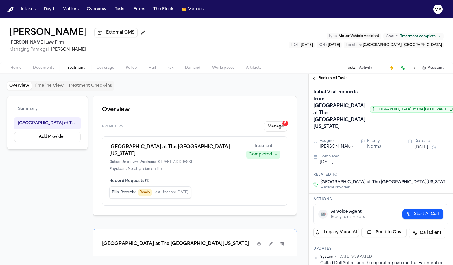
click at [320, 76] on span "Back to All Tasks" at bounding box center [332, 78] width 29 height 5
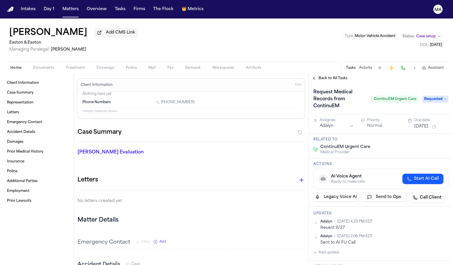
click at [62, 71] on span "button" at bounding box center [75, 71] width 26 height 1
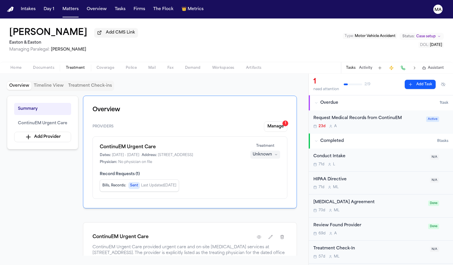
click at [336, 115] on div "Request Medical Records from ContinuEM" at bounding box center [367, 118] width 109 height 7
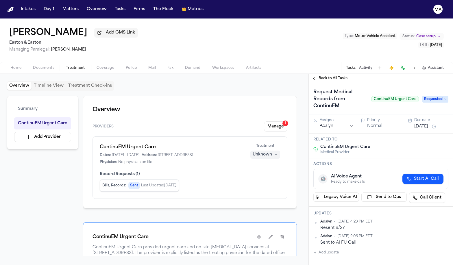
click at [324, 76] on span "Back to All Tasks" at bounding box center [332, 78] width 29 height 5
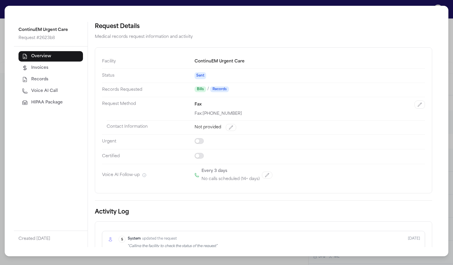
click at [31, 88] on span "Voice AI Call" at bounding box center [44, 91] width 27 height 6
select select "***"
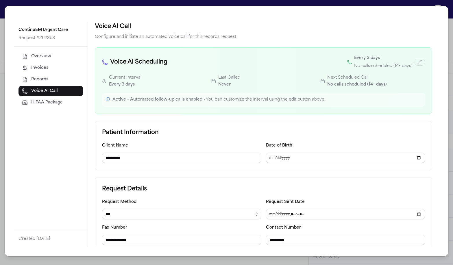
click at [233, 251] on div "**********" at bounding box center [226, 132] width 453 height 265
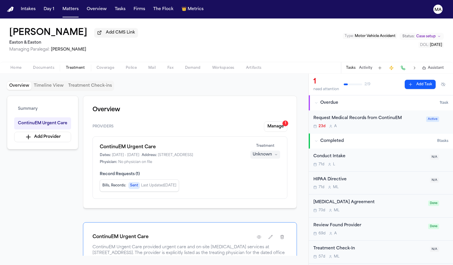
click at [251, 118] on div "Overview Providers Manage 1 ContinuEM Urgent Care Dates: [DATE] - [DATE] Addres…" at bounding box center [190, 176] width 214 height 160
click at [286, 121] on button "Manage 1" at bounding box center [275, 126] width 23 height 10
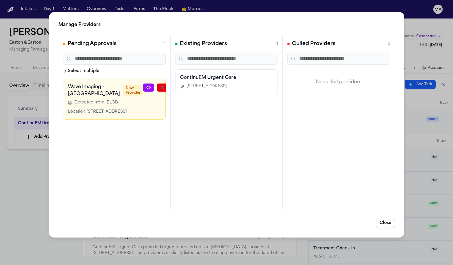
click at [184, 83] on button "button" at bounding box center [190, 87] width 12 height 8
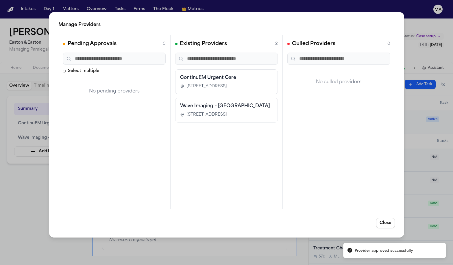
click at [175, 10] on div "Manage Providers Pending Approvals 0 Select multiple No pending providers Exist…" at bounding box center [226, 132] width 453 height 265
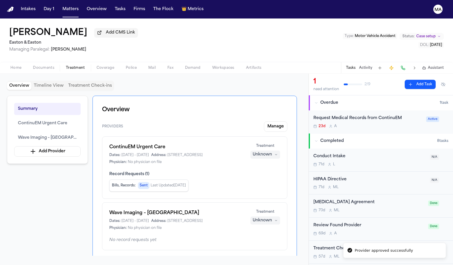
click at [272, 218] on div "Unknown" at bounding box center [261, 221] width 19 height 6
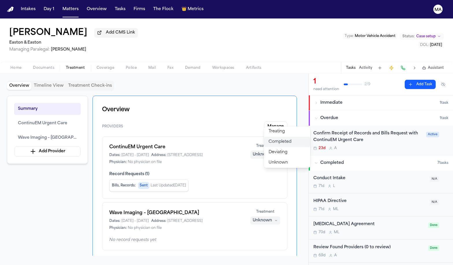
click at [278, 139] on span "Completed" at bounding box center [279, 142] width 23 height 6
click at [36, 166] on div "Summary ContinuEM Urgent Care Wave Imaging – [GEOGRAPHIC_DATA] Add Provider Ove…" at bounding box center [154, 176] width 294 height 160
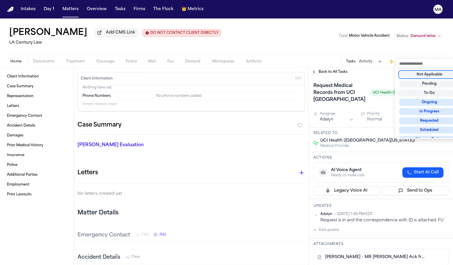
click at [427, 71] on div "Not Applicable" at bounding box center [429, 74] width 60 height 7
click at [227, 33] on div "[PERSON_NAME] Add CMS Link DO NOT CONTACT CLIENT DIRECTLY DO NOT CONTACT LA Cen…" at bounding box center [226, 141] width 453 height 246
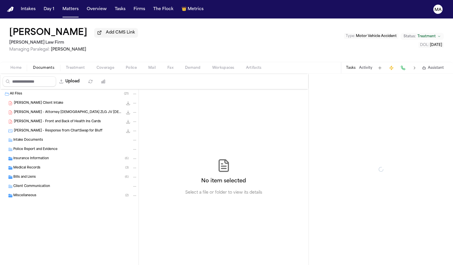
click at [31, 71] on span "button" at bounding box center [43, 71] width 28 height 1
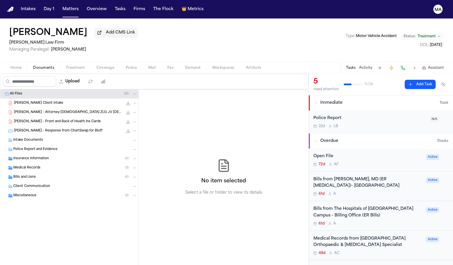
click at [62, 71] on span "button" at bounding box center [75, 71] width 26 height 1
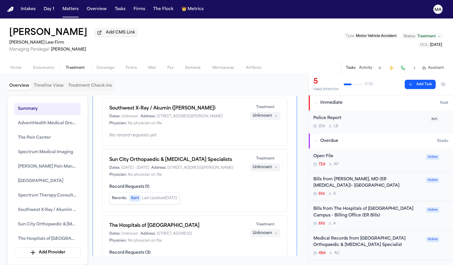
scroll to position [260, 0]
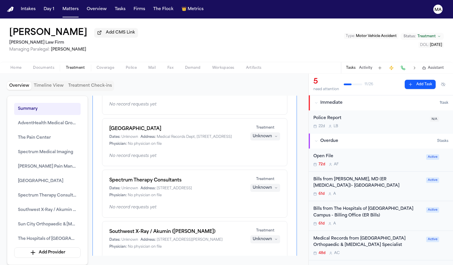
click at [332, 192] on div "61d A" at bounding box center [367, 194] width 109 height 5
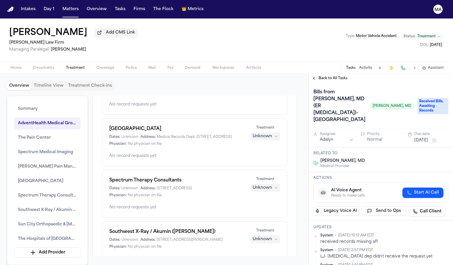
click at [328, 76] on span "Back to All Tasks" at bounding box center [332, 78] width 29 height 5
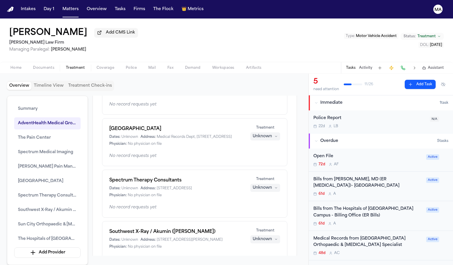
click at [350, 176] on div "Bills from Dr. David S. Patterson, MD (ER Radiology)- Hospital of Providence" at bounding box center [367, 182] width 109 height 13
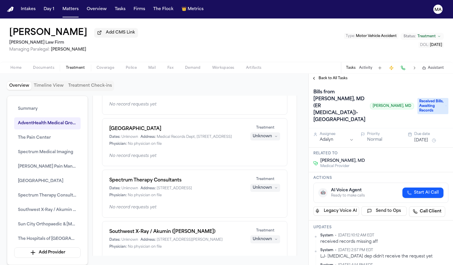
click at [417, 98] on span "Received Bills, Awaiting Records" at bounding box center [432, 106] width 31 height 16
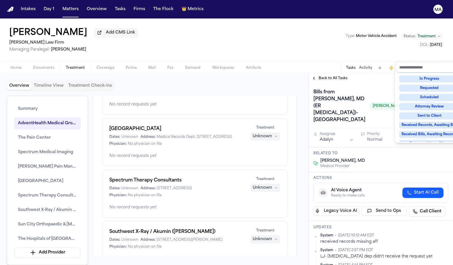
click at [427, 168] on div "Complete" at bounding box center [429, 171] width 60 height 7
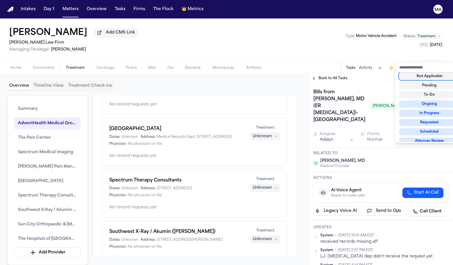
scroll to position [1, 0]
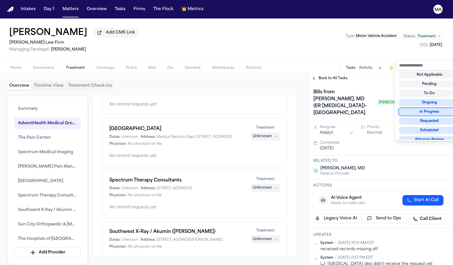
click at [368, 83] on div "Bills from Dr. David S. Patterson, MD (ER Radiology)- Hospital of Providence Dr…" at bounding box center [381, 102] width 144 height 38
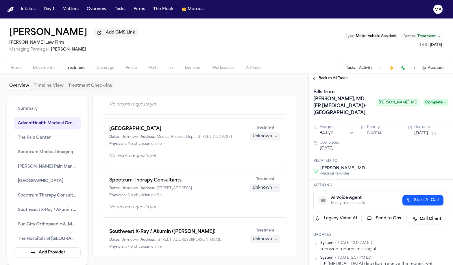
click at [332, 74] on div "Back to All Tasks" at bounding box center [381, 78] width 144 height 9
click at [331, 76] on span "Back to All Tasks" at bounding box center [332, 78] width 29 height 5
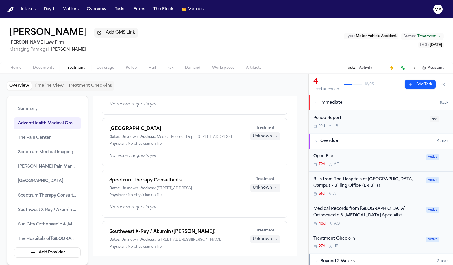
click at [358, 192] on div "61d A" at bounding box center [367, 194] width 109 height 5
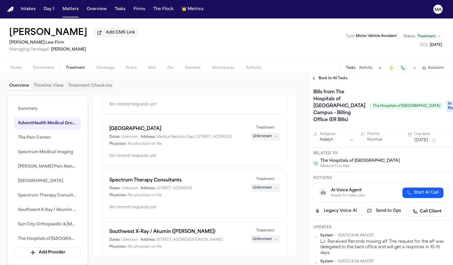
click at [446, 100] on span "In Progress" at bounding box center [457, 106] width 23 height 12
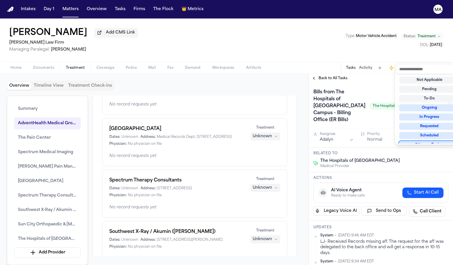
scroll to position [36, 0]
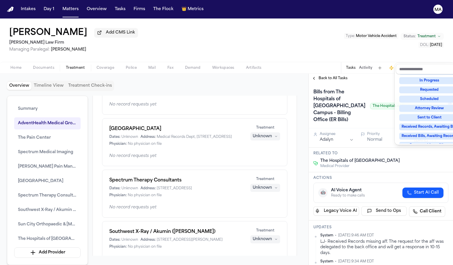
click at [429, 170] on div "Complete" at bounding box center [429, 173] width 60 height 7
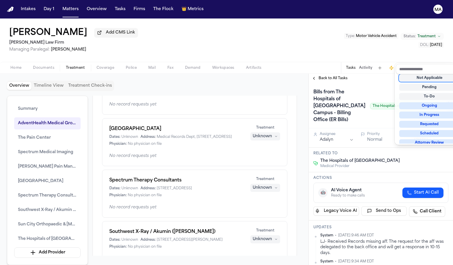
scroll to position [1, 0]
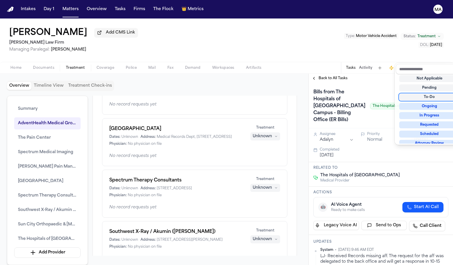
click at [368, 74] on div "Back to All Tasks Bills from The Hospitals of Providence Transmountain Campus -…" at bounding box center [381, 169] width 144 height 191
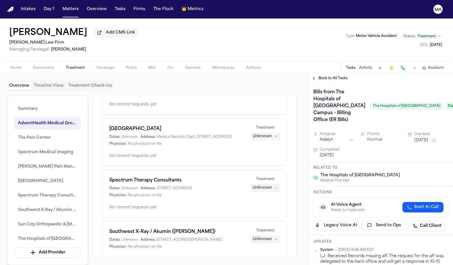
click at [318, 62] on div "Home Documents Treatment Coverage Police Mail Fax Demand Workspaces Artifacts T…" at bounding box center [226, 68] width 453 height 12
click at [319, 76] on span "Back to All Tasks" at bounding box center [332, 78] width 29 height 5
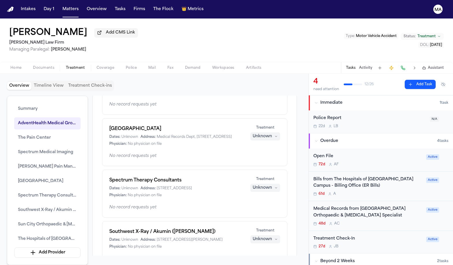
click at [352, 176] on div "Bills from The Hospitals of Providence Transmountain Campus - Billing Office (E…" at bounding box center [367, 182] width 109 height 13
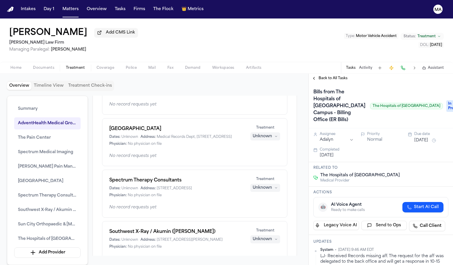
click at [324, 76] on span "Back to All Tasks" at bounding box center [332, 78] width 29 height 5
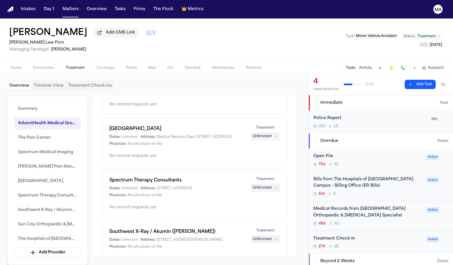
click at [348, 206] on div "Medical Records from Sun City Orthopaedic & Hand Surgery Specialist" at bounding box center [367, 212] width 109 height 13
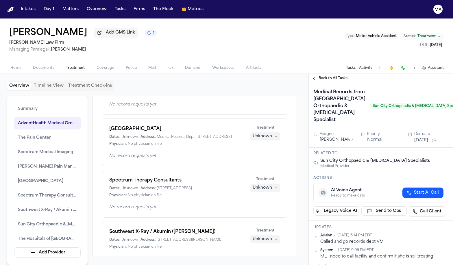
click at [328, 76] on span "Back to All Tasks" at bounding box center [332, 78] width 29 height 5
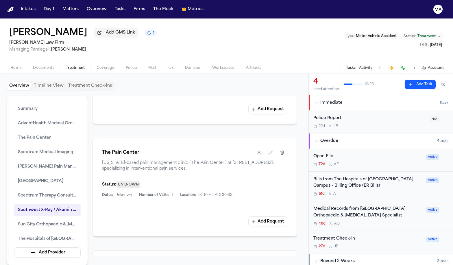
scroll to position [811, 0]
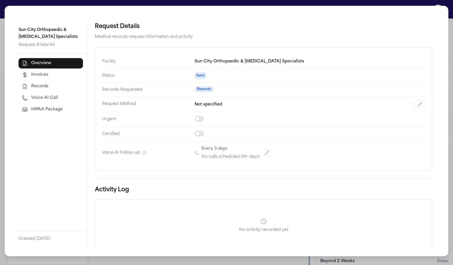
click at [31, 95] on span "Voice AI Call" at bounding box center [44, 98] width 27 height 6
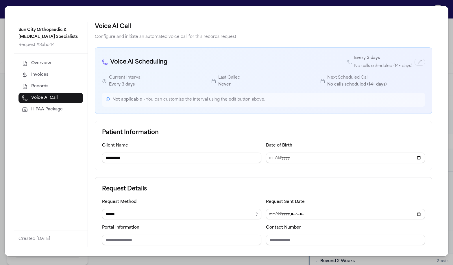
click at [158, 9] on div "**********" at bounding box center [226, 131] width 443 height 250
click at [159, 7] on div "**********" at bounding box center [226, 132] width 453 height 265
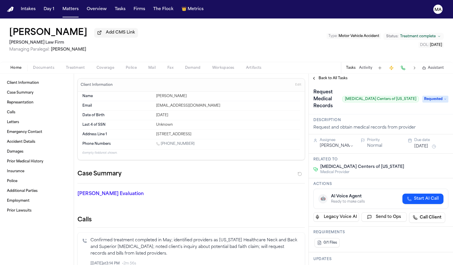
click at [352, 118] on h3 "Description" at bounding box center [380, 120] width 135 height 5
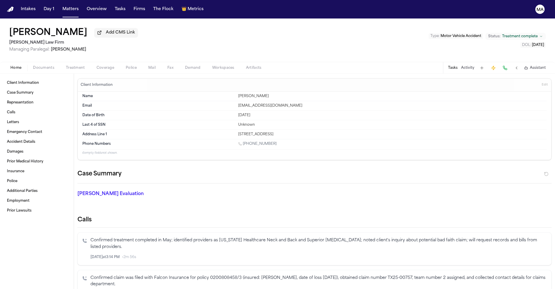
click at [193, 23] on div "[PERSON_NAME] Add CMS Link [PERSON_NAME] Law Firm Managing Paralegal: [PERSON_N…" at bounding box center [277, 39] width 555 height 43
click at [186, 169] on div "Case Summary" at bounding box center [314, 176] width 474 height 14
click at [175, 183] on div "[PERSON_NAME] Evaluation * ​" at bounding box center [150, 194] width 160 height 23
click at [34, 66] on span "Documents" at bounding box center [43, 68] width 21 height 5
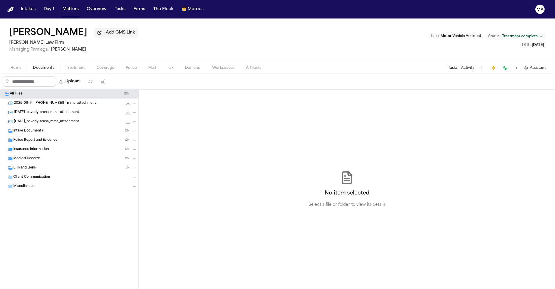
click at [60, 64] on button "Treatment" at bounding box center [75, 67] width 31 height 7
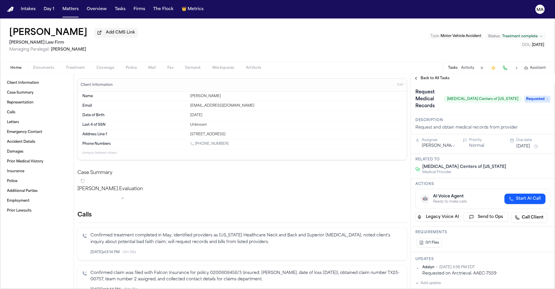
click at [35, 66] on span "Documents" at bounding box center [43, 68] width 21 height 5
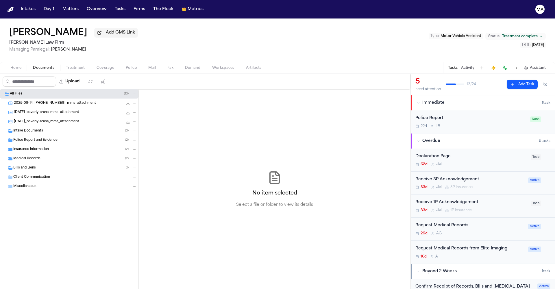
click at [39, 156] on div "Medical Records ( 2 )" at bounding box center [75, 158] width 124 height 5
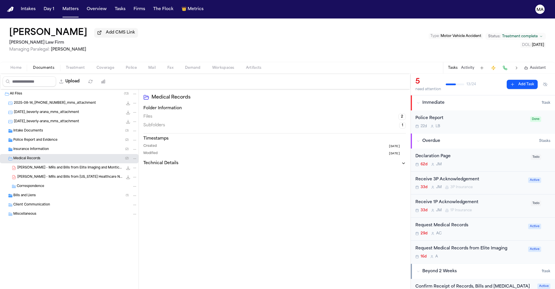
click at [41, 163] on div "[PERSON_NAME] - MRs and Bills from Elite Imaging and Monticello Diagnostic Imag…" at bounding box center [69, 167] width 138 height 9
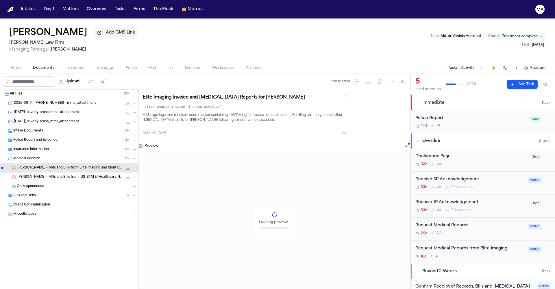
click at [43, 175] on span "[PERSON_NAME] - MRs and Bills from [US_STATE] Healthcare Neck & Back Clinics - …" at bounding box center [69, 177] width 105 height 5
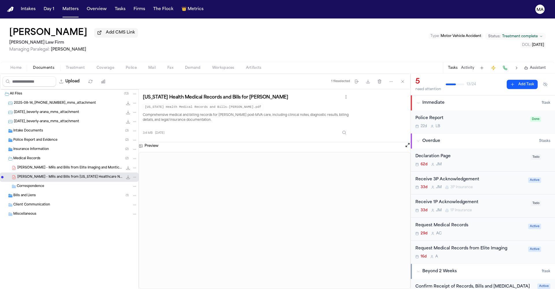
click at [44, 163] on div "[PERSON_NAME] - MRs and Bills from Elite Imaging and Monticello Diagnostic Imag…" at bounding box center [69, 167] width 138 height 9
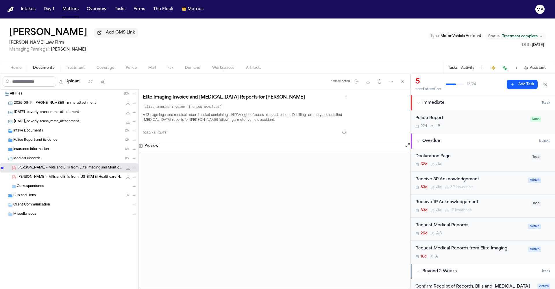
click at [477, 245] on div "Request Medical Records from Elite Imaging" at bounding box center [469, 248] width 109 height 7
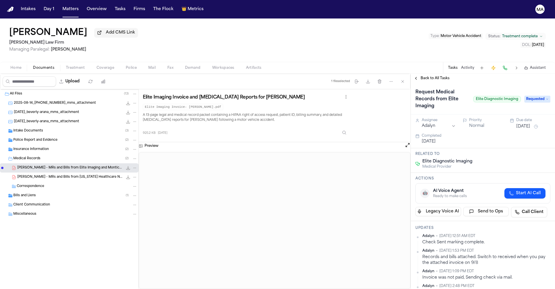
click at [541, 96] on span "Requested" at bounding box center [537, 99] width 26 height 7
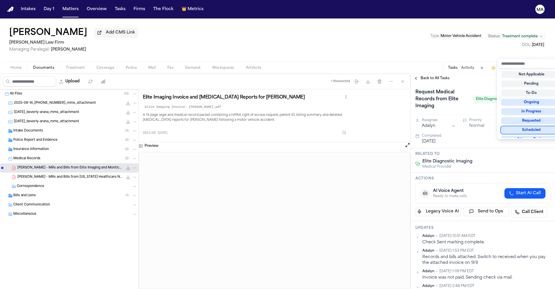
scroll to position [36, 0]
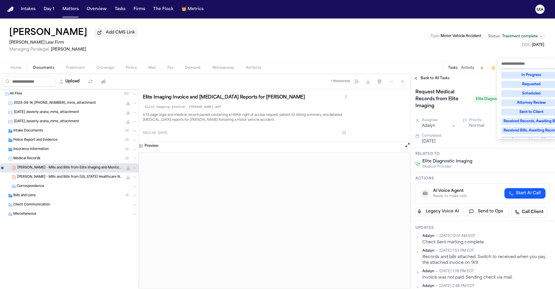
click at [532, 164] on div "Complete" at bounding box center [531, 167] width 60 height 7
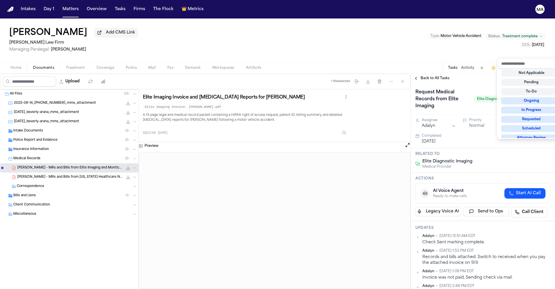
scroll to position [4, 0]
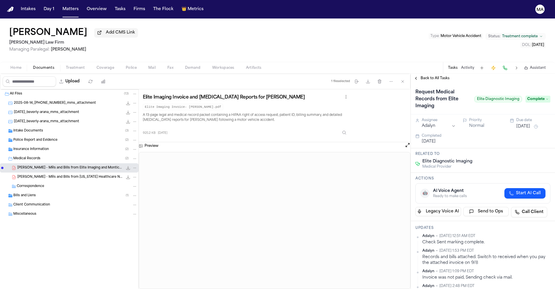
click at [424, 76] on span "Back to All Tasks" at bounding box center [434, 78] width 29 height 5
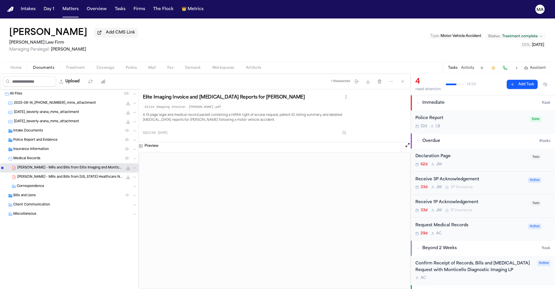
click at [437, 222] on div "Request Medical Records" at bounding box center [469, 225] width 109 height 7
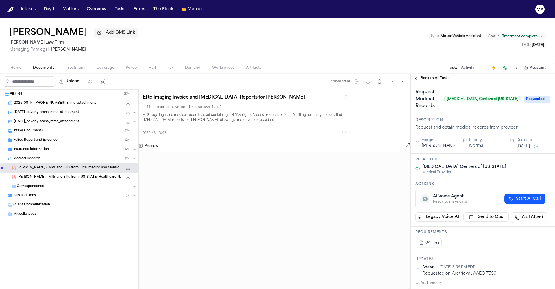
click at [62, 71] on span "button" at bounding box center [75, 71] width 26 height 1
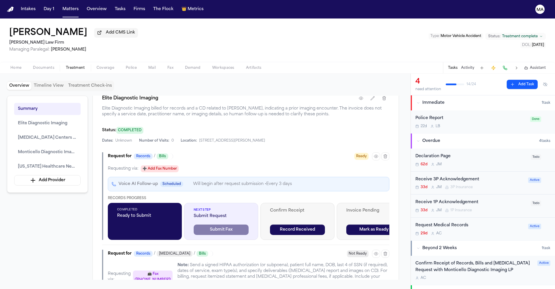
scroll to position [333, 0]
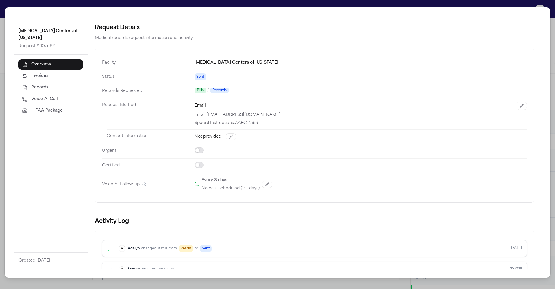
click at [31, 96] on span "Voice AI Call" at bounding box center [44, 99] width 27 height 6
select select "*****"
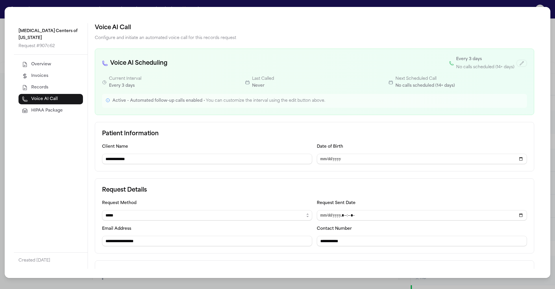
click at [51, 277] on div "**********" at bounding box center [277, 144] width 555 height 289
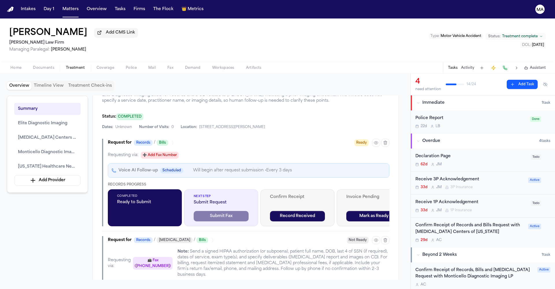
click at [199, 81] on div "Overview Timeline View Treatment Check-ins" at bounding box center [205, 86] width 396 height 10
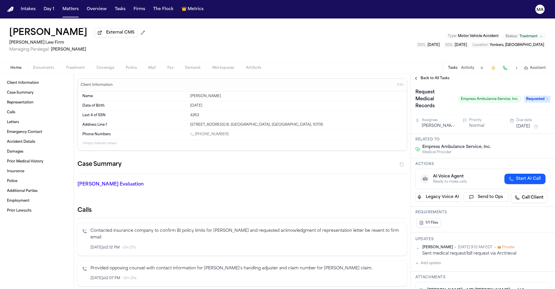
click at [66, 66] on span "Treatment" at bounding box center [75, 68] width 19 height 5
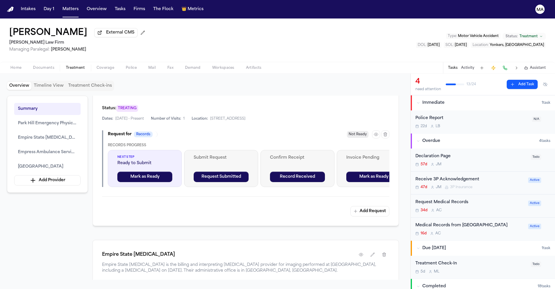
scroll to position [411, 0]
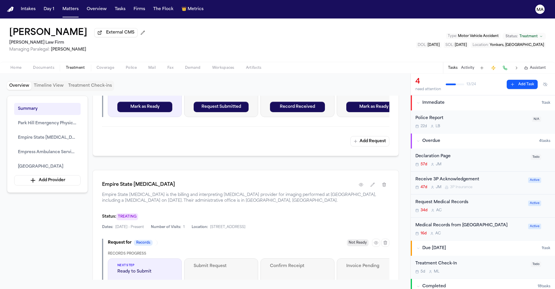
click at [442, 222] on div "Medical Records from [GEOGRAPHIC_DATA]" at bounding box center [469, 225] width 109 height 7
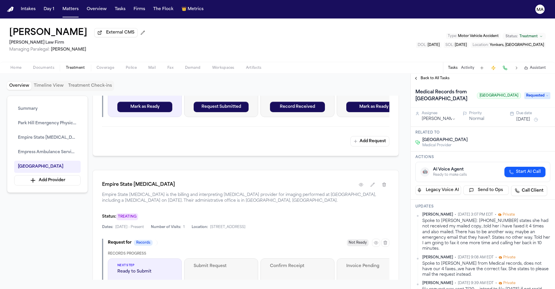
click at [421, 76] on span "Back to All Tasks" at bounding box center [434, 78] width 29 height 5
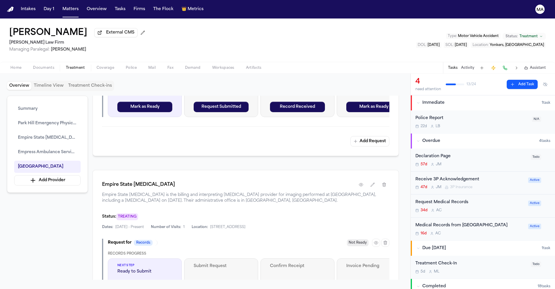
click at [444, 199] on div "Request Medical Records" at bounding box center [469, 202] width 109 height 7
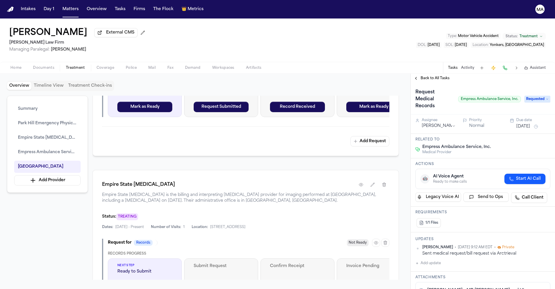
click at [526, 174] on button "Start AI Call" at bounding box center [524, 179] width 41 height 10
click at [526, 181] on div "Scheduled to start at [DATE] 14:56:57 UTC (sleeping for 5 seconds)" at bounding box center [480, 183] width 95 height 5
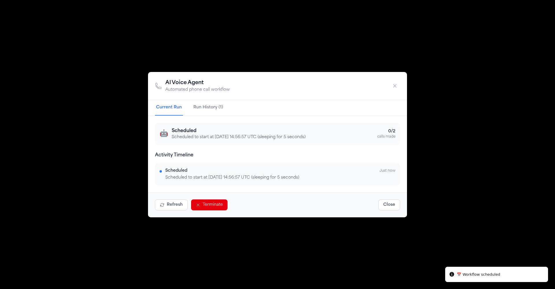
click at [224, 116] on button "Run History (1)" at bounding box center [208, 108] width 32 height 16
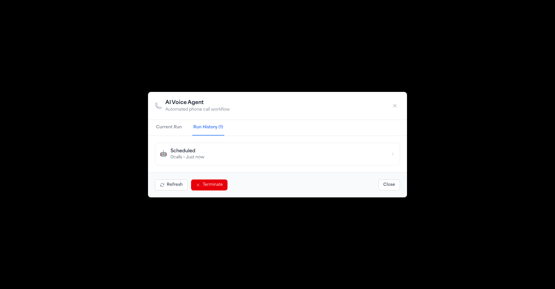
click at [215, 120] on div "AI Voice Agent Automated phone call workflow" at bounding box center [277, 106] width 259 height 28
click at [183, 132] on button "Current Run" at bounding box center [169, 128] width 28 height 16
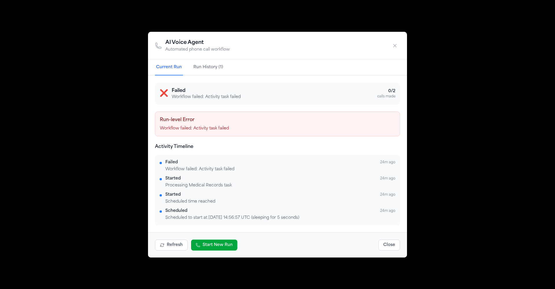
click at [202, 63] on div "AI Voice Agent Automated phone call workflow Current Run Run History (1) ❌ Fail…" at bounding box center [277, 144] width 555 height 289
click at [225, 50] on div "AI Voice Agent Automated phone call workflow Current Run Run History (1) ❌ Fail…" at bounding box center [277, 144] width 555 height 289
click at [392, 49] on icon "button" at bounding box center [395, 46] width 6 height 6
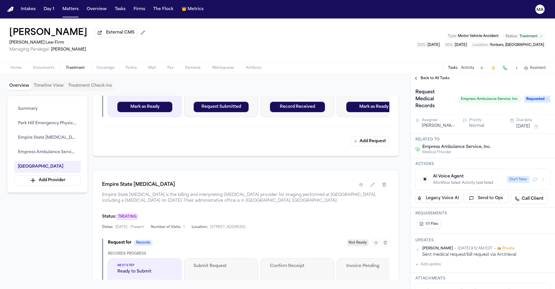
click at [432, 76] on span "Back to All Tasks" at bounding box center [434, 78] width 29 height 5
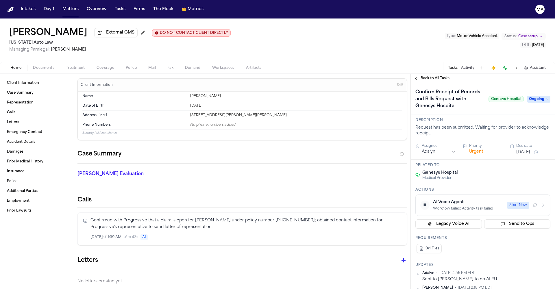
click at [192, 164] on div "[PERSON_NAME] Evaluation * ​" at bounding box center [238, 175] width 336 height 23
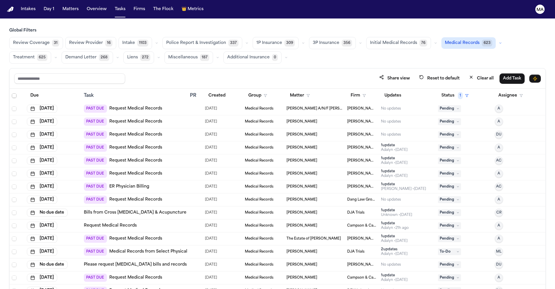
scroll to position [662, 0]
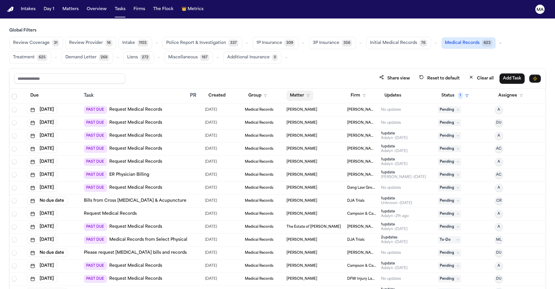
click at [289, 90] on button "Matter" at bounding box center [299, 95] width 27 height 10
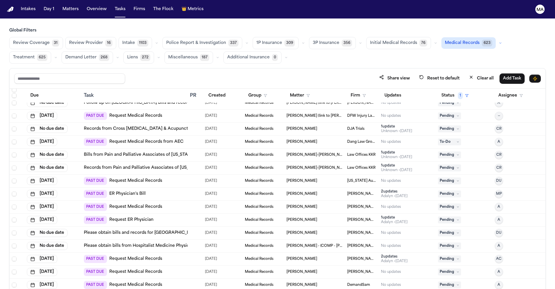
scroll to position [0, 0]
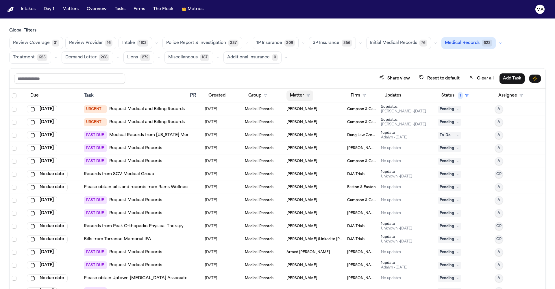
click at [289, 90] on button "Matter" at bounding box center [299, 95] width 27 height 10
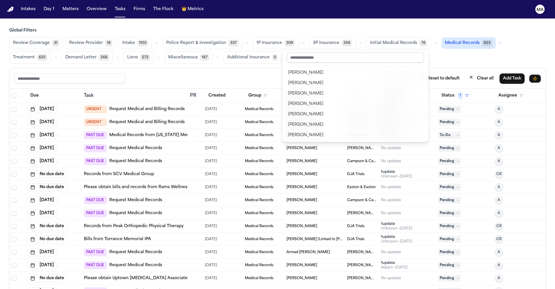
click at [302, 55] on input "text" at bounding box center [355, 57] width 137 height 10
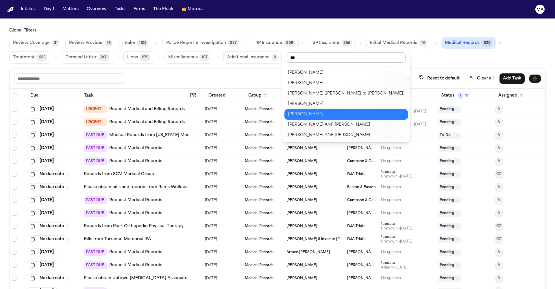
type input "***"
drag, startPoint x: 302, startPoint y: 55, endPoint x: 307, endPoint y: 63, distance: 8.6
click at [307, 69] on div "[PERSON_NAME]" at bounding box center [346, 72] width 116 height 7
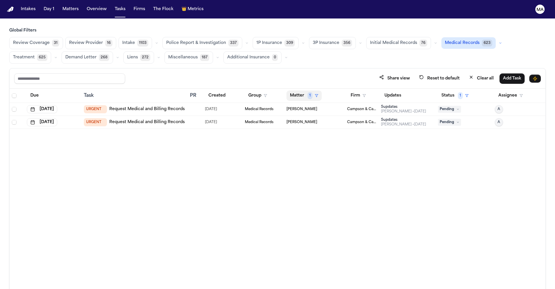
click at [299, 90] on button "Matter 1" at bounding box center [303, 95] width 35 height 10
click at [308, 55] on input "text" at bounding box center [313, 57] width 49 height 10
type input "*"
click at [313, 82] on div "Clear filter" at bounding box center [316, 85] width 21 height 7
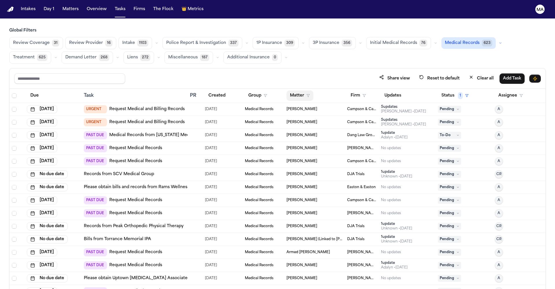
click at [295, 90] on button "Matter" at bounding box center [299, 95] width 27 height 10
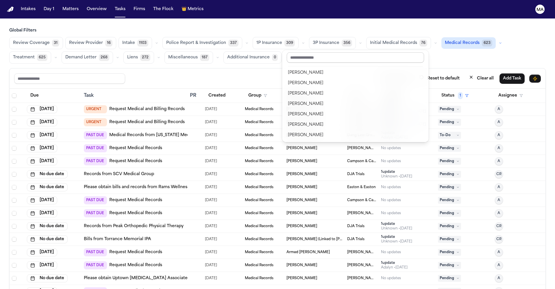
click at [304, 53] on input "text" at bounding box center [355, 57] width 137 height 10
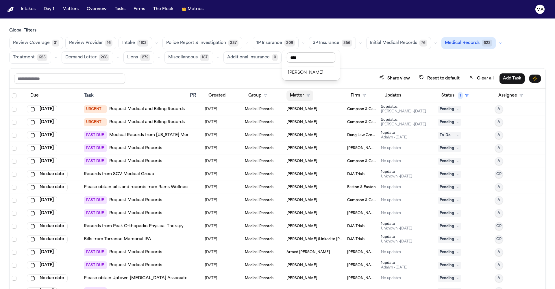
type input "*****"
drag, startPoint x: 304, startPoint y: 53, endPoint x: 311, endPoint y: 65, distance: 13.2
click at [311, 68] on button "[PERSON_NAME]" at bounding box center [310, 73] width 53 height 10
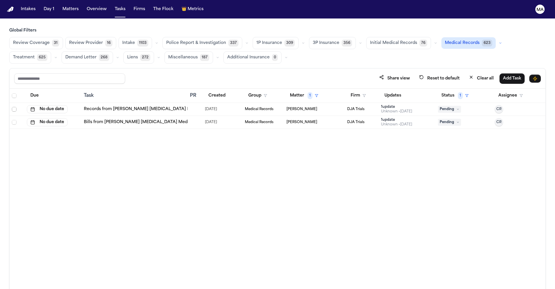
click at [12, 107] on span "Select row" at bounding box center [14, 109] width 5 height 5
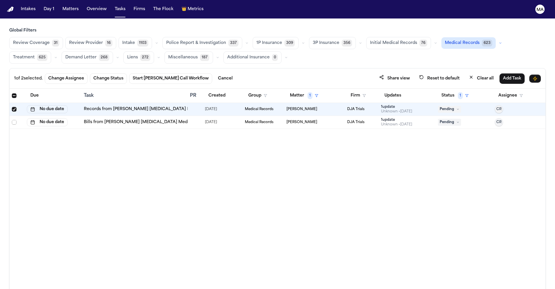
click at [12, 120] on span "Select row" at bounding box center [14, 122] width 5 height 5
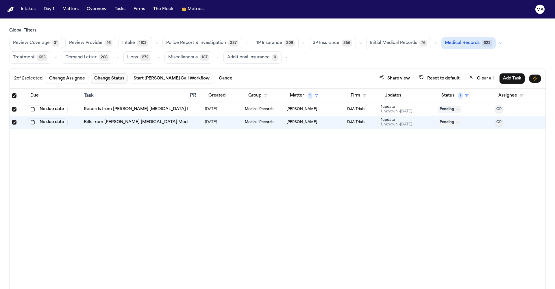
click at [91, 73] on button "Change Status" at bounding box center [109, 78] width 37 height 10
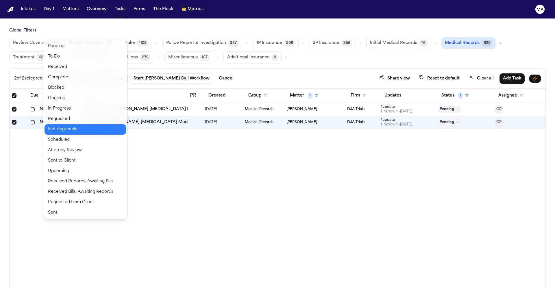
click at [66, 124] on button "Not Applicable" at bounding box center [84, 129] width 81 height 10
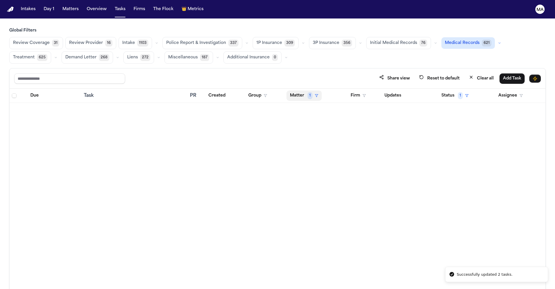
click at [307, 92] on span "1" at bounding box center [309, 95] width 5 height 7
click at [308, 82] on div "Clear filter" at bounding box center [316, 85] width 21 height 7
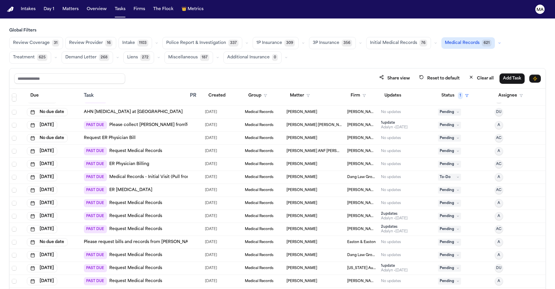
scroll to position [1400, 0]
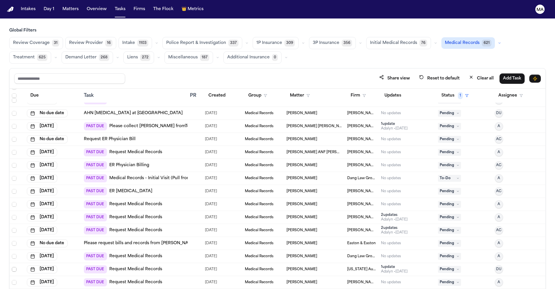
click at [12, 267] on span "Select row" at bounding box center [14, 269] width 5 height 5
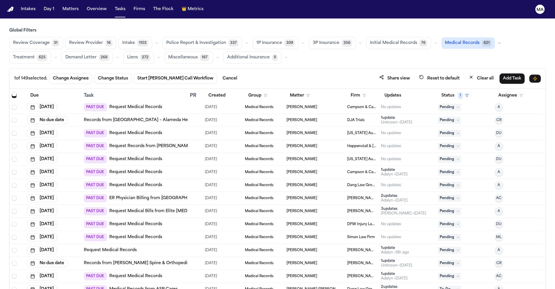
scroll to position [1015, 0]
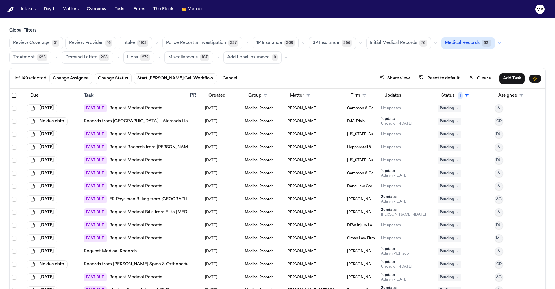
click at [443, 209] on span "Pending" at bounding box center [449, 212] width 23 height 7
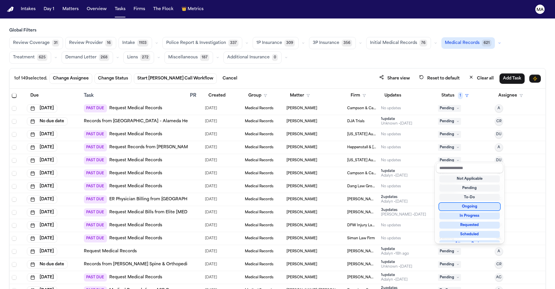
click at [379, 159] on table "Due Task PR Created Group Matter Firm Updates Status 1 Assignee No due date Bil…" at bounding box center [278, 49] width 536 height 1951
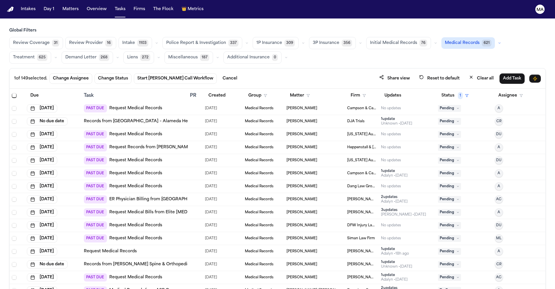
click at [376, 206] on td "[PERSON_NAME] [PERSON_NAME]" at bounding box center [362, 212] width 34 height 13
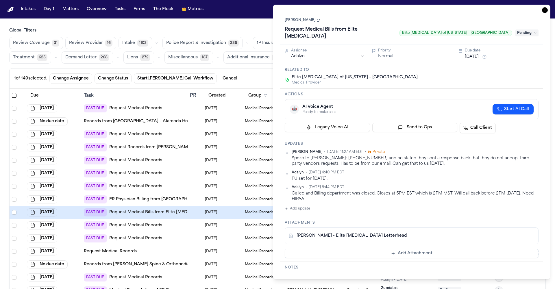
click at [250, 28] on h3 "Global Filters" at bounding box center [277, 31] width 536 height 6
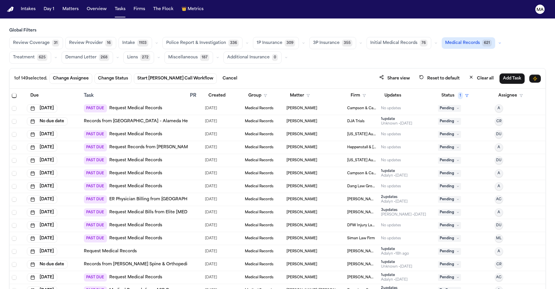
click at [440, 209] on span "Pending" at bounding box center [449, 212] width 23 height 7
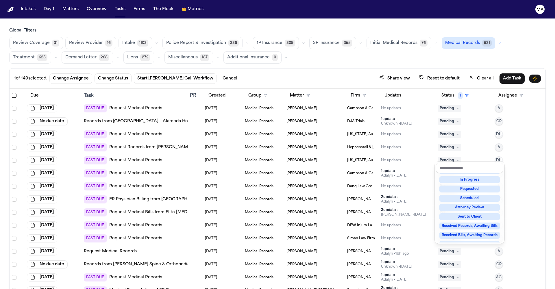
click at [467, 269] on div "Complete" at bounding box center [469, 272] width 60 height 7
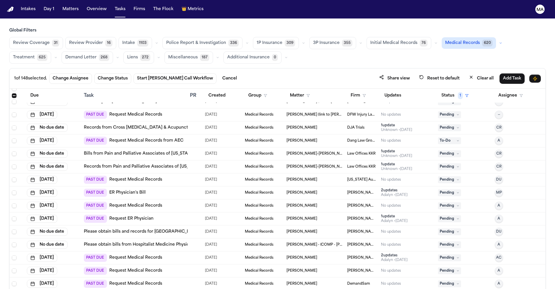
scroll to position [205, 0]
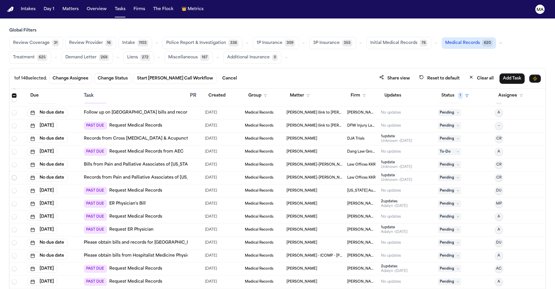
click at [12, 175] on span "Select row" at bounding box center [14, 177] width 5 height 5
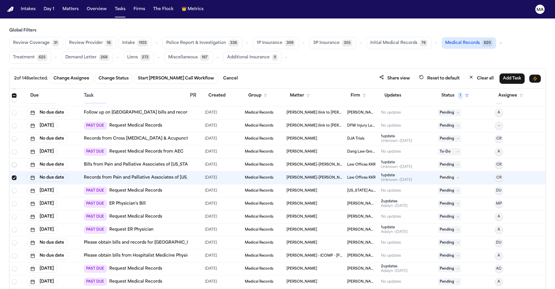
click at [12, 162] on span "Select row" at bounding box center [14, 164] width 5 height 5
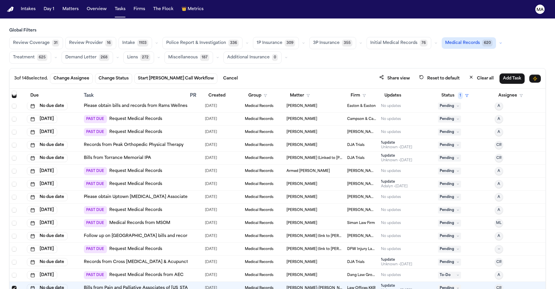
scroll to position [69, 0]
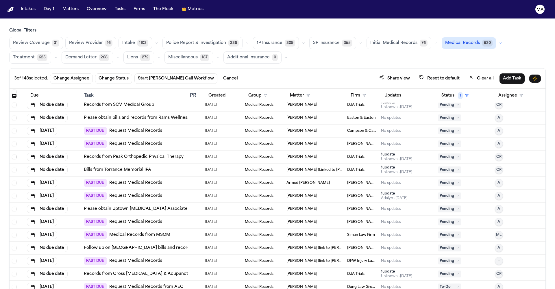
click at [12, 155] on span "Select row" at bounding box center [14, 157] width 5 height 5
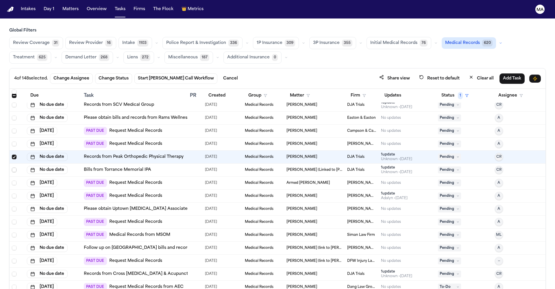
click at [12, 168] on span "Select row" at bounding box center [14, 170] width 5 height 5
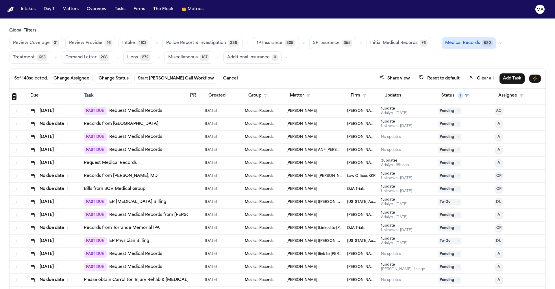
scroll to position [1559, 0]
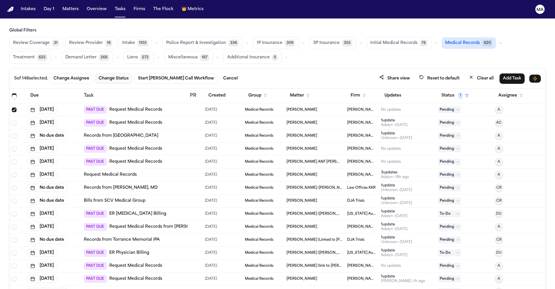
click at [95, 73] on button "Change Status" at bounding box center [113, 78] width 37 height 10
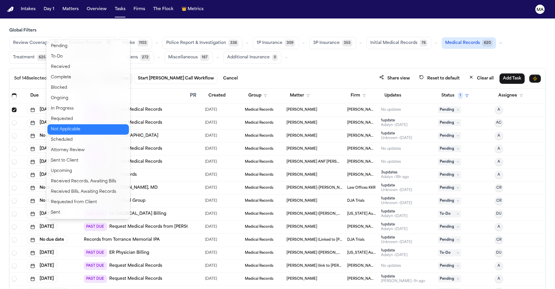
click at [65, 124] on button "Not Applicable" at bounding box center [87, 129] width 81 height 10
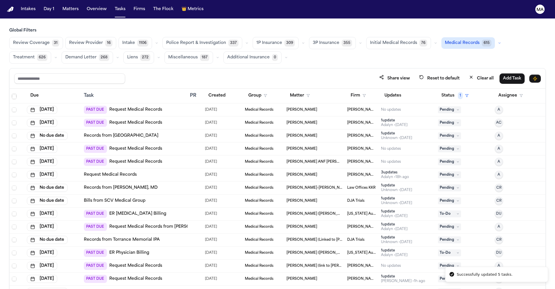
click at [121, 28] on h3 "Global Filters" at bounding box center [277, 31] width 536 height 6
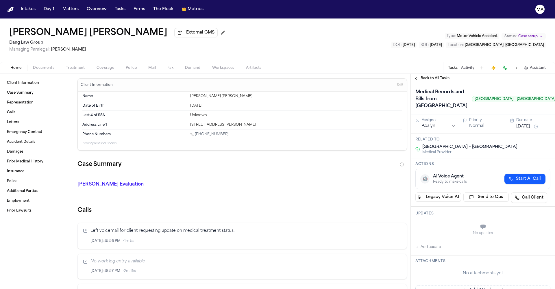
click at [33, 66] on span "Documents" at bounding box center [43, 68] width 21 height 5
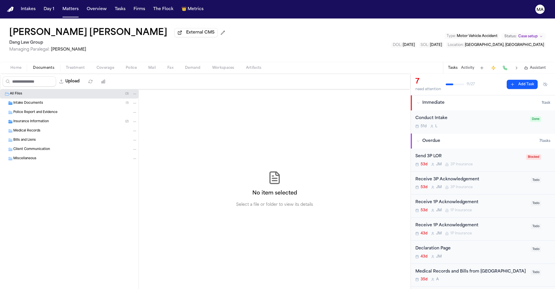
click at [40, 117] on div "Insurance Information ( 2 )" at bounding box center [69, 121] width 138 height 9
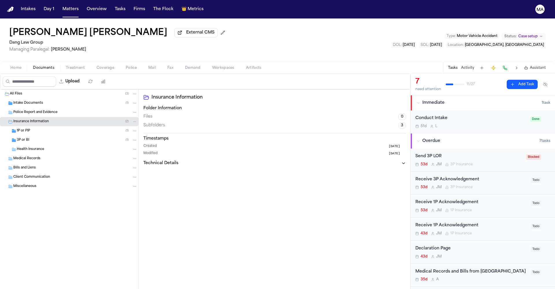
click at [37, 101] on div "Intake Documents ( 1 )" at bounding box center [75, 103] width 124 height 5
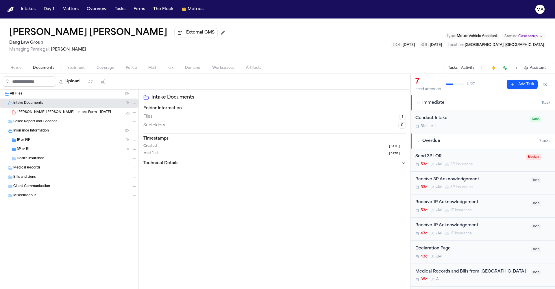
click at [47, 62] on div "Home Documents Treatment Coverage Police Mail Fax Demand Workspaces Artifacts T…" at bounding box center [277, 68] width 555 height 12
click at [66, 66] on span "Treatment" at bounding box center [75, 68] width 19 height 5
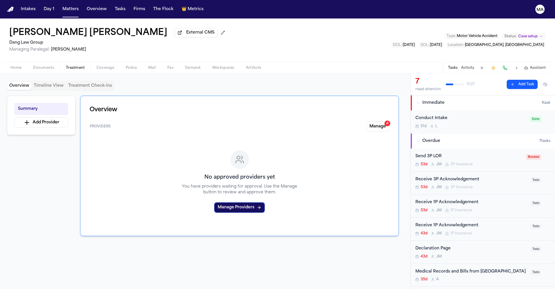
click at [450, 268] on div "Medical Records and Bills from Austin Emergency Center" at bounding box center [471, 271] width 112 height 7
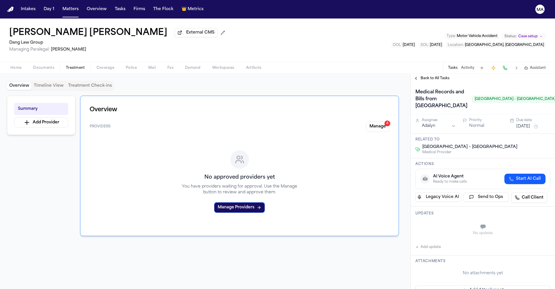
click at [428, 83] on div "Medical Records and Bills from Austin Emergency Center Austin Emergency Center …" at bounding box center [483, 98] width 144 height 31
click at [427, 76] on span "Back to All Tasks" at bounding box center [434, 78] width 29 height 5
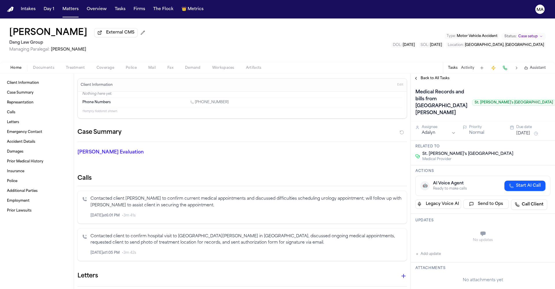
click at [421, 76] on span "Back to All Tasks" at bounding box center [434, 78] width 29 height 5
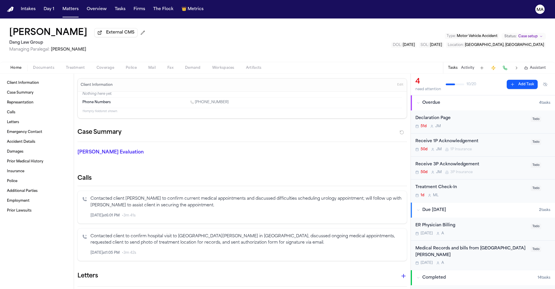
click at [460, 222] on div "ER Physician Billing" at bounding box center [471, 225] width 112 height 7
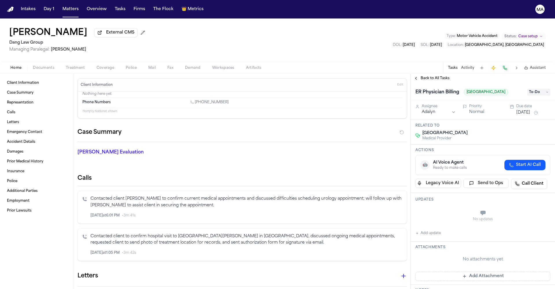
click at [428, 76] on span "Back to All Tasks" at bounding box center [434, 78] width 29 height 5
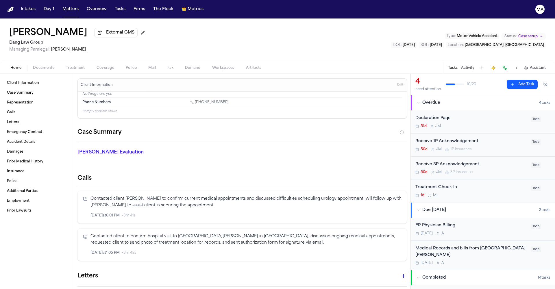
click at [33, 71] on span "button" at bounding box center [43, 71] width 28 height 1
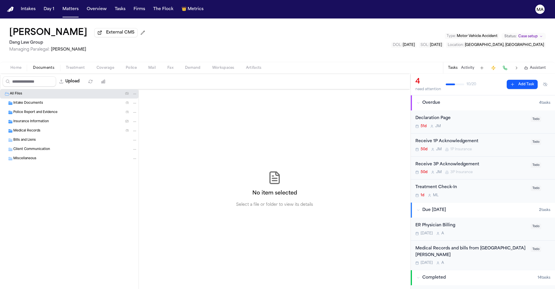
click at [33, 128] on div "Medical Records ( 1 )" at bounding box center [75, 130] width 124 height 5
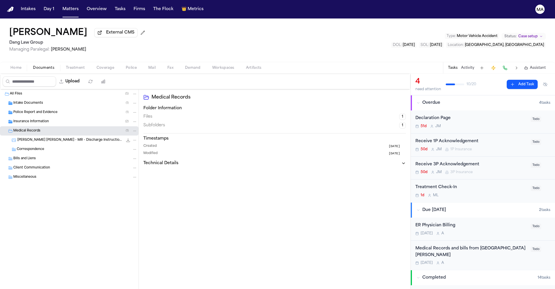
click at [36, 117] on div "Insurance Information ( 2 )" at bounding box center [69, 121] width 138 height 9
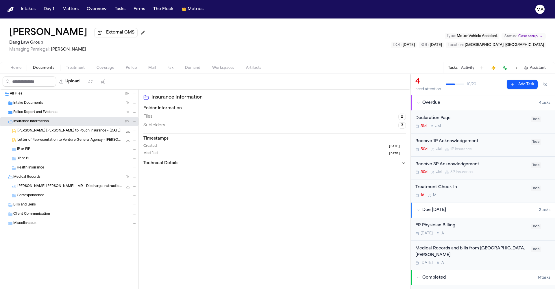
click at [39, 110] on span "Police Report and Evidence" at bounding box center [35, 112] width 44 height 5
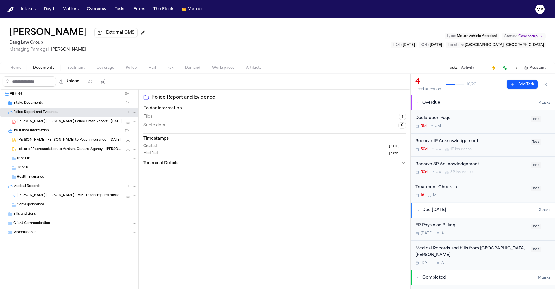
click at [40, 101] on div "Intake Documents ( 1 )" at bounding box center [75, 103] width 124 height 5
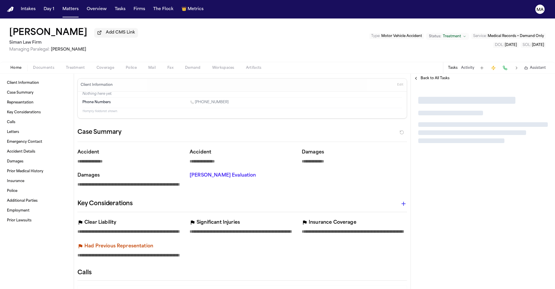
type textarea "*"
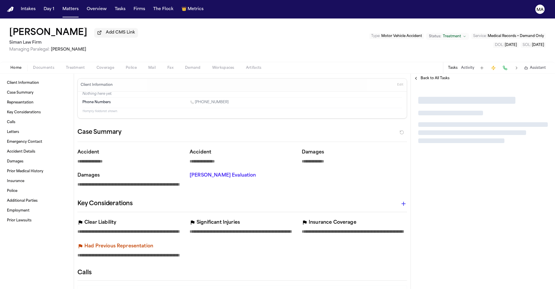
type textarea "*"
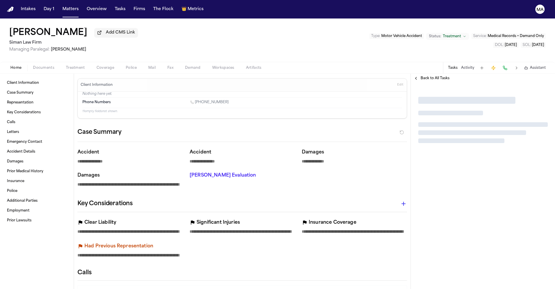
type textarea "*"
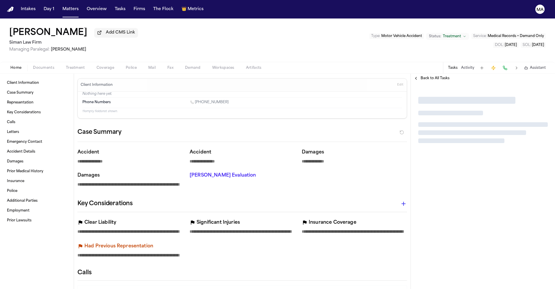
type textarea "*"
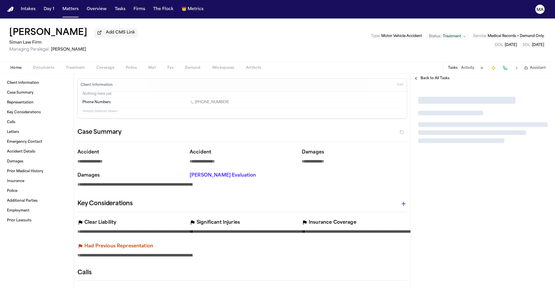
type textarea "*"
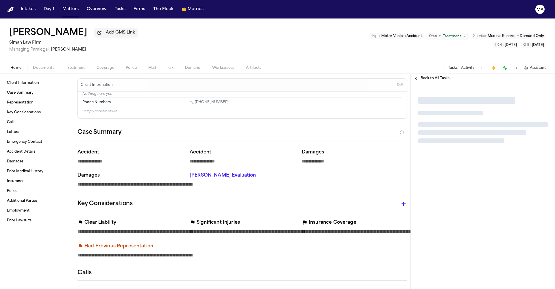
type textarea "*"
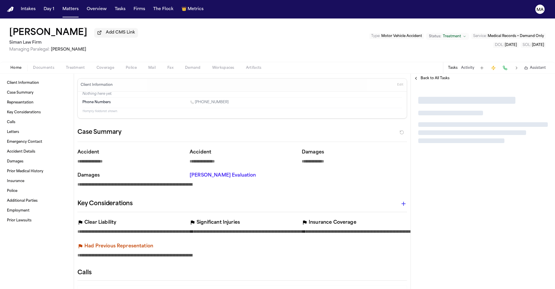
type textarea "*"
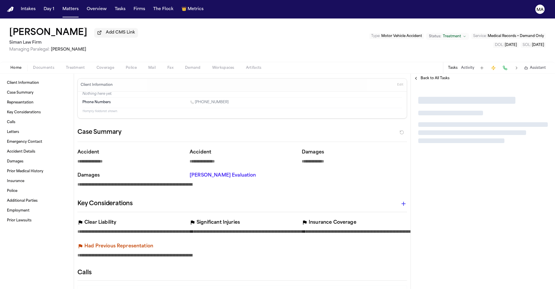
type textarea "*"
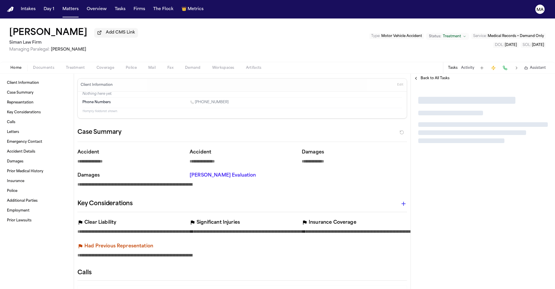
type textarea "*"
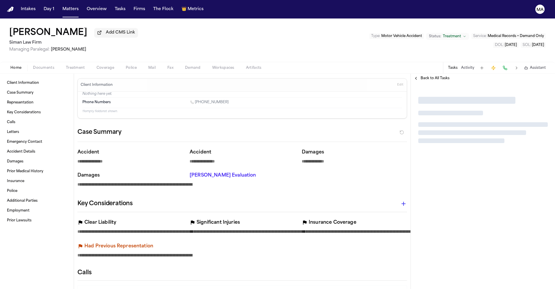
type textarea "*"
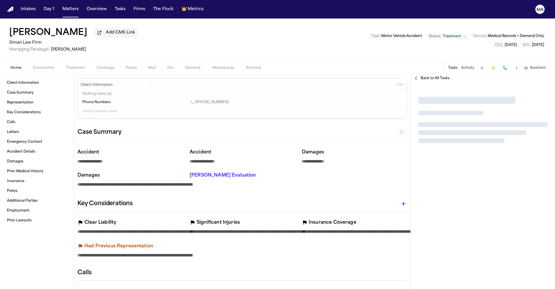
type textarea "*"
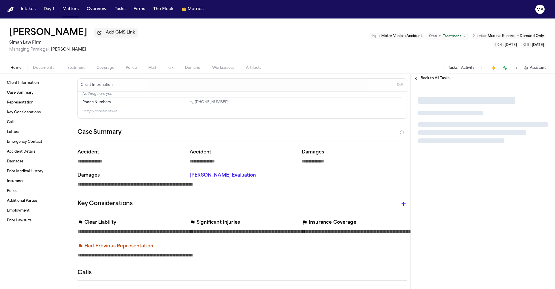
type textarea "*"
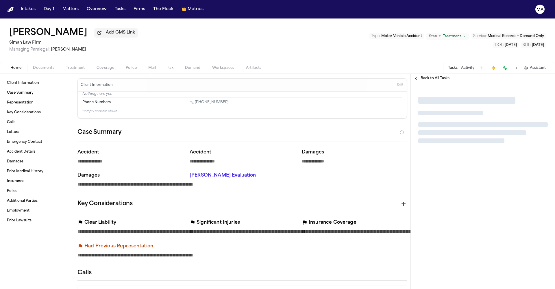
type textarea "*"
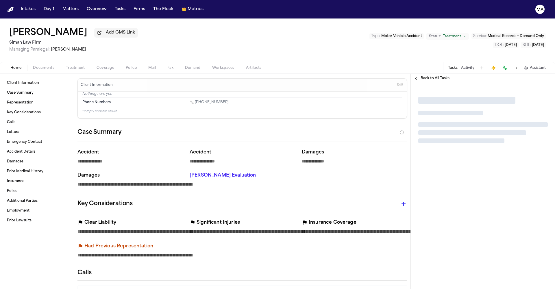
type textarea "*"
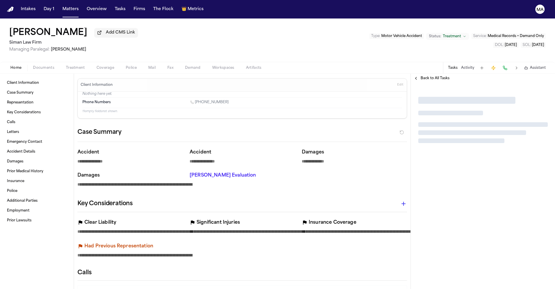
type textarea "*"
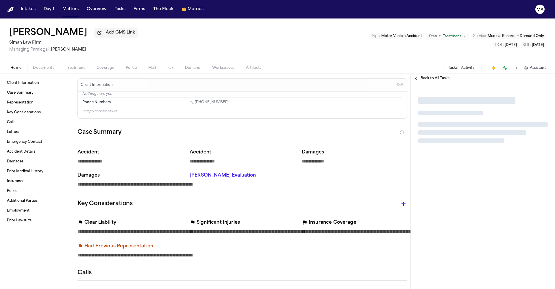
type textarea "*"
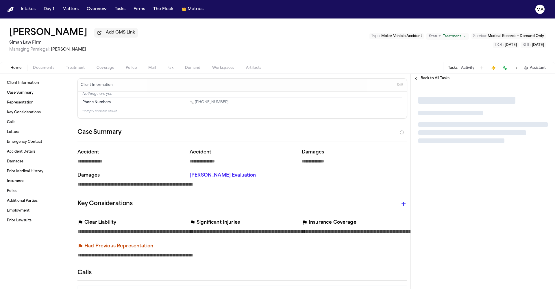
type textarea "*"
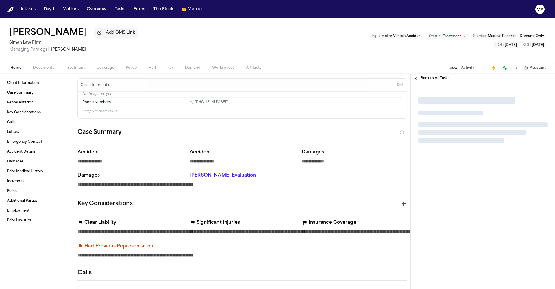
type textarea "*"
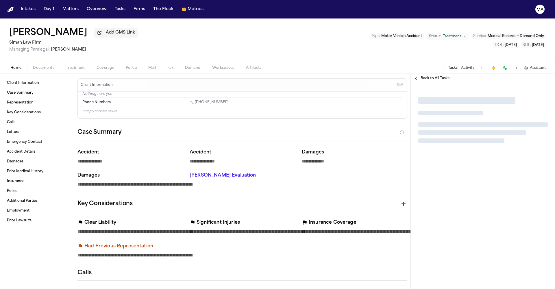
type textarea "*"
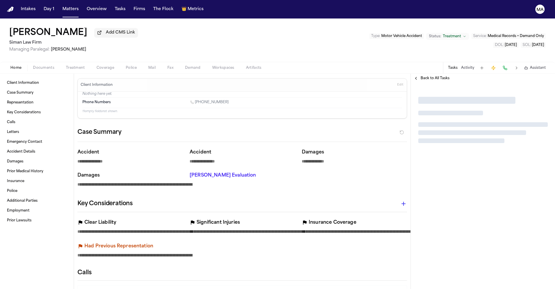
type textarea "*"
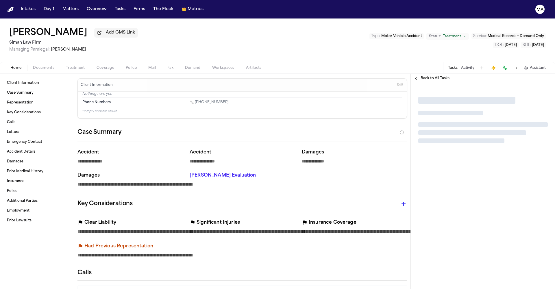
type textarea "*"
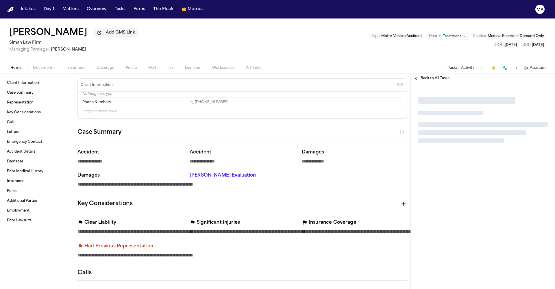
type textarea "*"
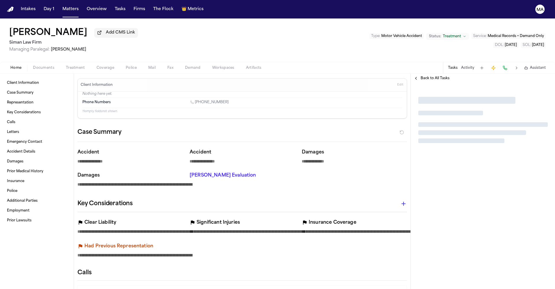
type textarea "*"
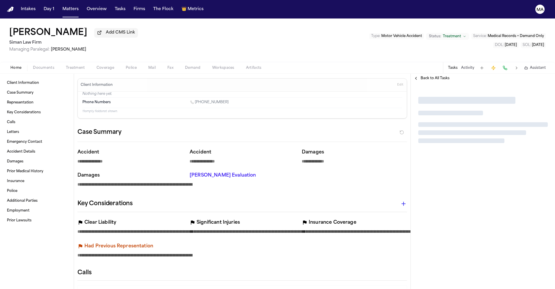
type textarea "*"
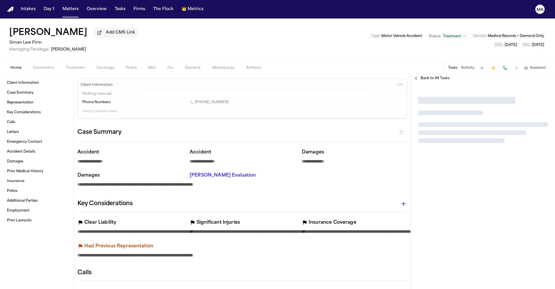
type textarea "*"
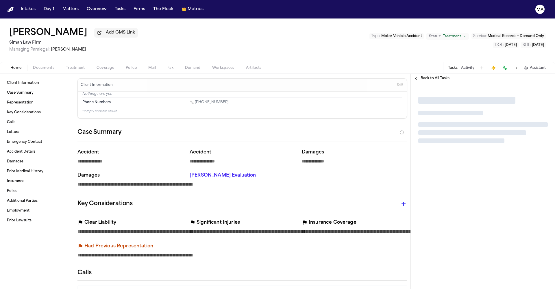
type textarea "*"
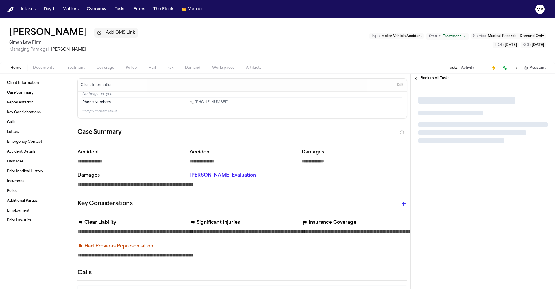
type textarea "*"
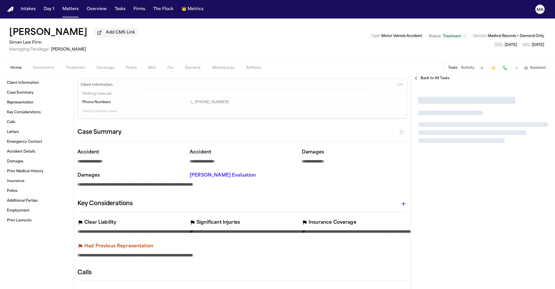
type textarea "*"
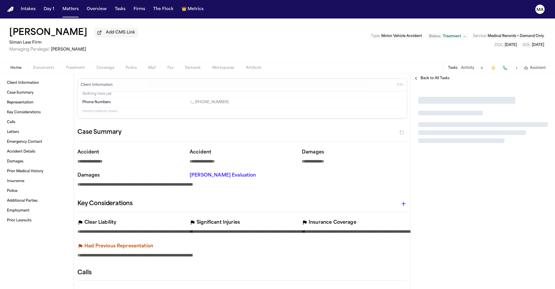
type textarea "*"
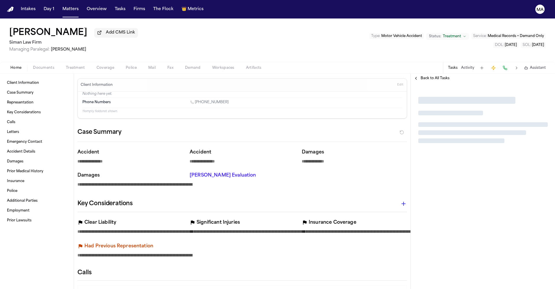
type textarea "*"
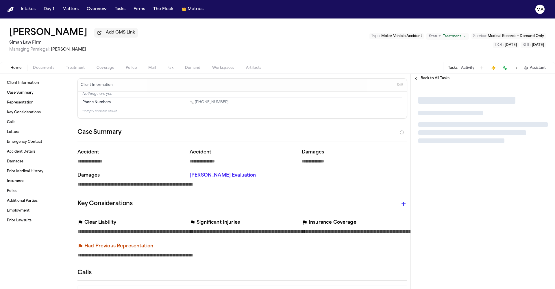
type textarea "*"
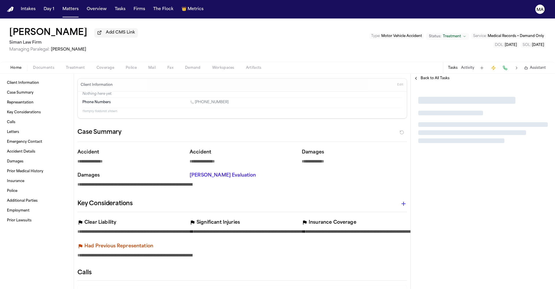
type textarea "*"
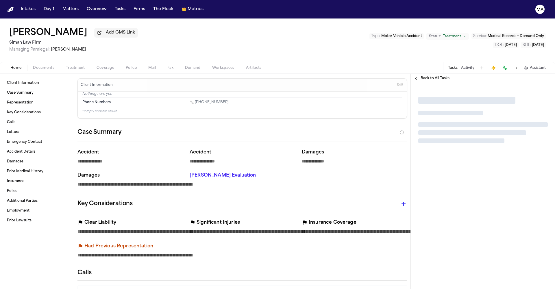
type textarea "*"
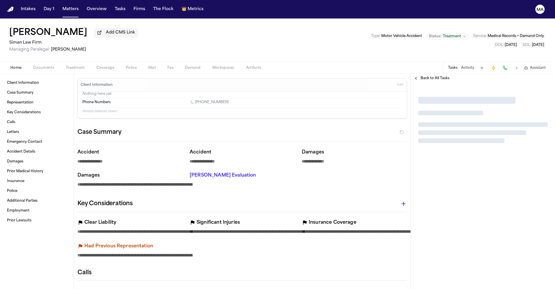
type textarea "*"
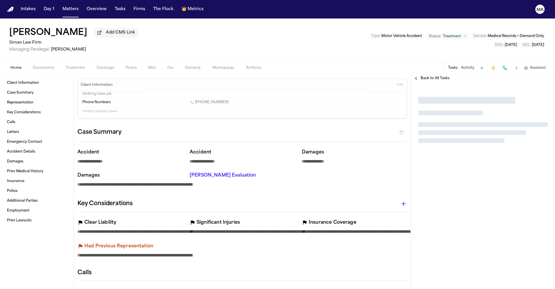
type textarea "*"
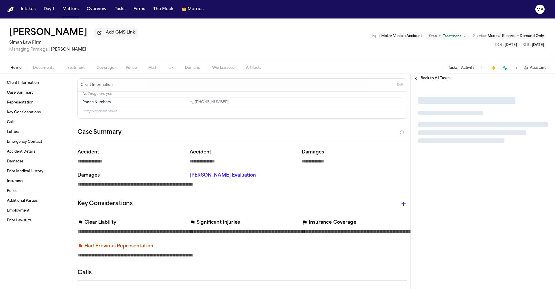
type textarea "*"
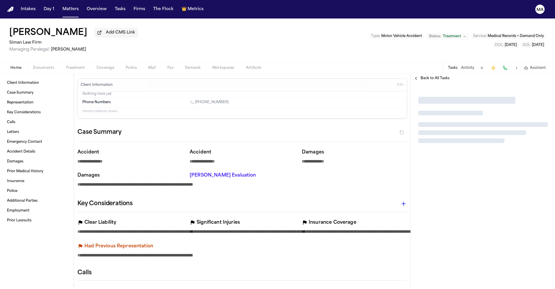
type textarea "*"
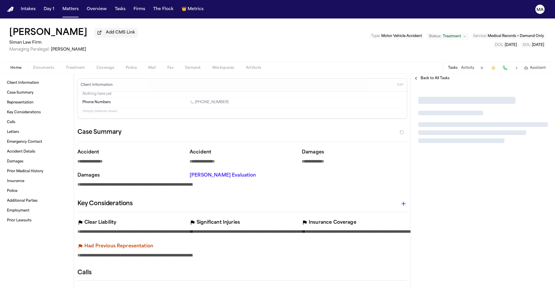
type textarea "*"
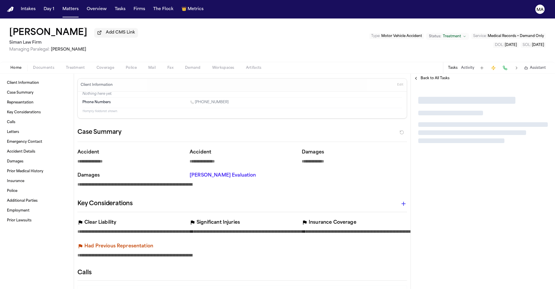
type textarea "*"
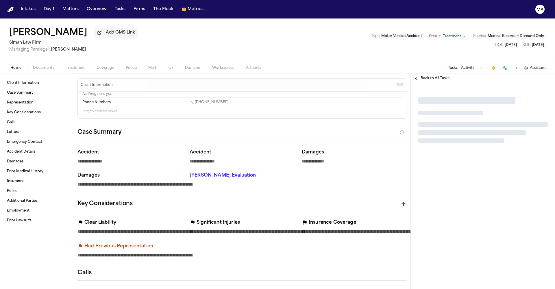
type textarea "*"
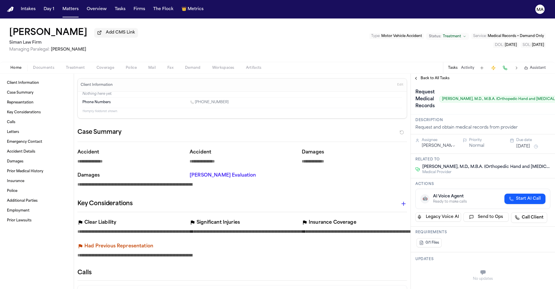
click at [423, 76] on span "Back to All Tasks" at bounding box center [434, 78] width 29 height 5
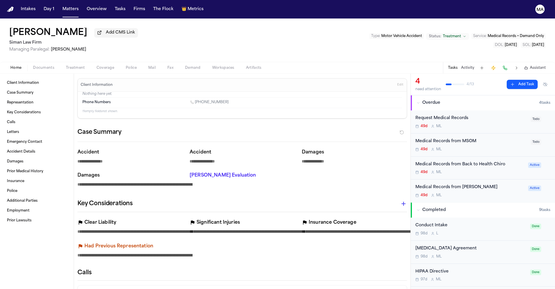
click at [34, 66] on span "Documents" at bounding box center [43, 68] width 21 height 5
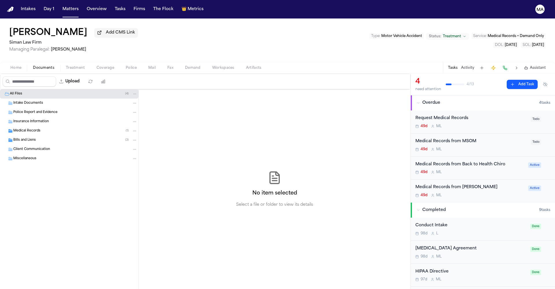
click at [36, 128] on div "Medical Records ( 1 )" at bounding box center [75, 130] width 124 height 5
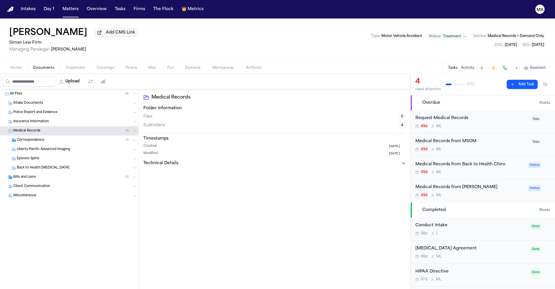
click at [37, 135] on div "Correspondence ( 1 )" at bounding box center [69, 139] width 138 height 9
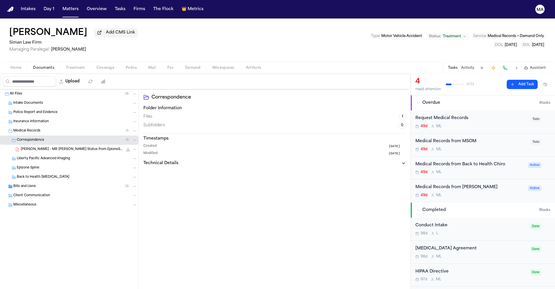
click at [42, 147] on span "[PERSON_NAME] - MR [PERSON_NAME] Status from EpioneSPINE - [DATE]" at bounding box center [72, 149] width 102 height 5
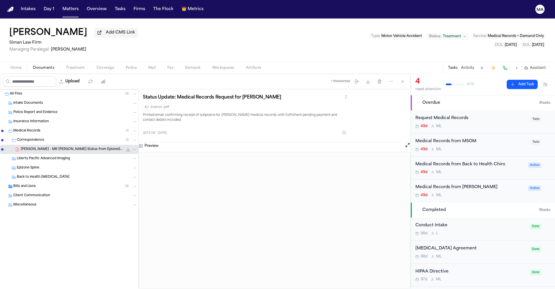
click at [31, 184] on div "Bills and Liens ( 3 )" at bounding box center [75, 186] width 124 height 5
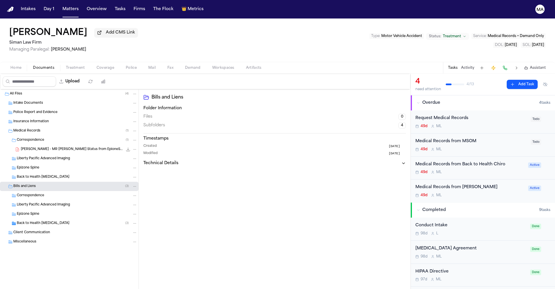
click at [33, 219] on div "Back to Health [MEDICAL_DATA] ( 3 )" at bounding box center [69, 223] width 138 height 9
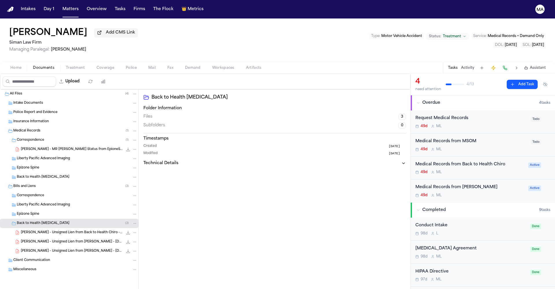
click at [37, 230] on span "[PERSON_NAME] - Unsigned Lien from Back to Health Chiro - [DATE]" at bounding box center [72, 232] width 102 height 5
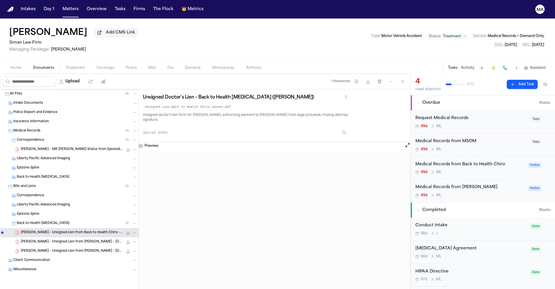
click at [41, 239] on span "[PERSON_NAME] - Unsigned Lien from [PERSON_NAME] - [DATE]" at bounding box center [72, 241] width 102 height 5
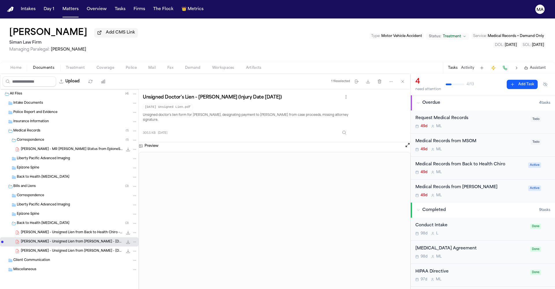
click at [41, 249] on span "[PERSON_NAME] - Unsigned Lien from [PERSON_NAME] - [DATE]" at bounding box center [72, 251] width 102 height 5
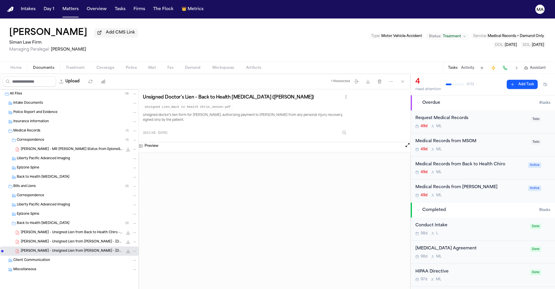
click at [237, 93] on div "Unsigned Doctor's Lien – Back to Health [MEDICAL_DATA] ([PERSON_NAME]) Unsigned…" at bounding box center [274, 115] width 263 height 44
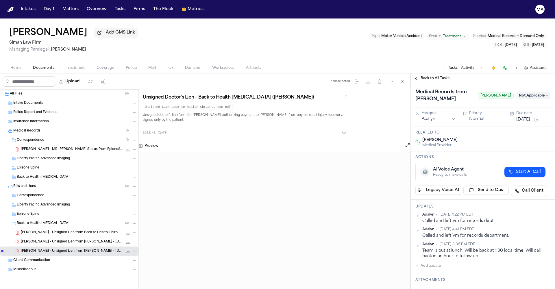
click at [482, 242] on div "Adalyn • [DATE] 3:36 PM EDT" at bounding box center [486, 244] width 128 height 5
click at [427, 74] on div "Back to All Tasks" at bounding box center [483, 78] width 144 height 9
click at [427, 76] on span "Back to All Tasks" at bounding box center [434, 78] width 29 height 5
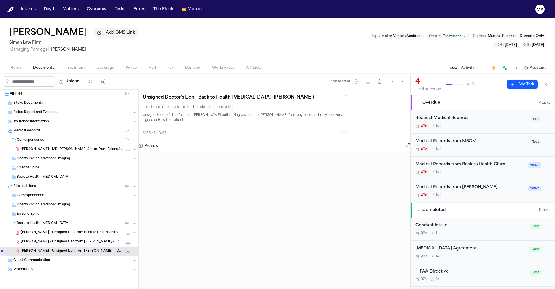
click at [480, 170] on div "49d M L" at bounding box center [469, 172] width 109 height 5
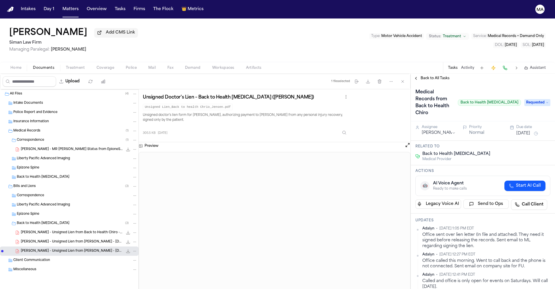
click at [451, 232] on div "Office sent over lien letter (In file and attached). They need it signed before…" at bounding box center [486, 240] width 128 height 17
click at [427, 74] on div "Back to All Tasks" at bounding box center [483, 78] width 144 height 9
click at [427, 76] on span "Back to All Tasks" at bounding box center [434, 78] width 29 height 5
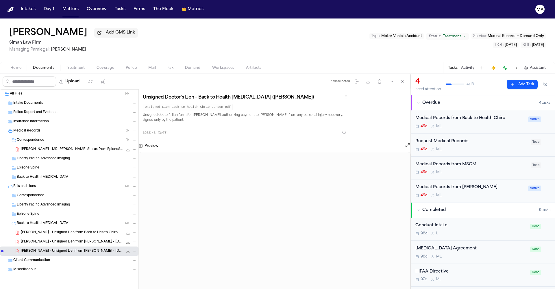
click at [446, 184] on div "Medical Records from [PERSON_NAME] 49d M L" at bounding box center [469, 191] width 109 height 14
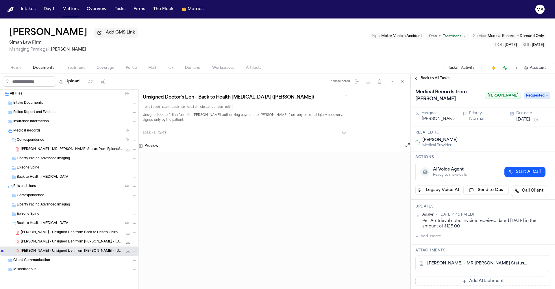
click at [459, 212] on div "Adalyn • [DATE] 4:45 PM EDT Per Arctrieval note: Invoice received dated [DATE] …" at bounding box center [482, 225] width 135 height 27
click at [428, 74] on div "Back to All Tasks" at bounding box center [483, 78] width 144 height 9
click at [428, 76] on span "Back to All Tasks" at bounding box center [434, 78] width 29 height 5
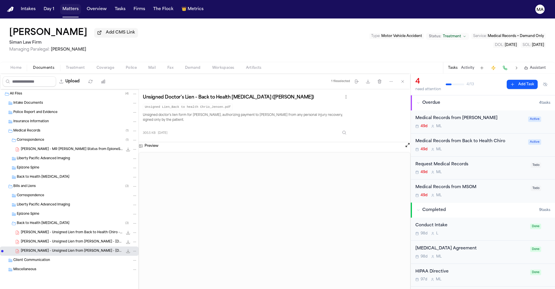
click at [60, 5] on button "Matters" at bounding box center [70, 9] width 21 height 10
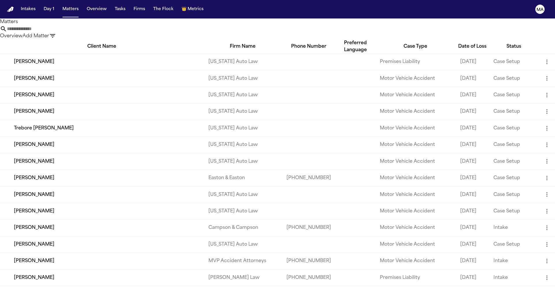
click at [53, 25] on input "text" at bounding box center [30, 28] width 46 height 7
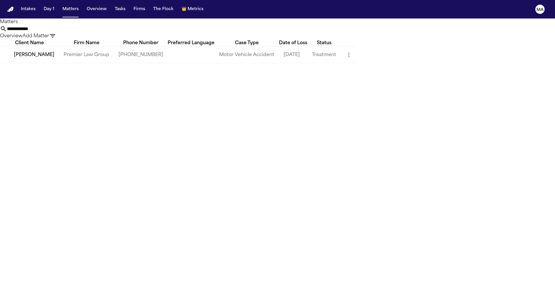
click at [59, 53] on td "[PERSON_NAME]" at bounding box center [29, 55] width 59 height 16
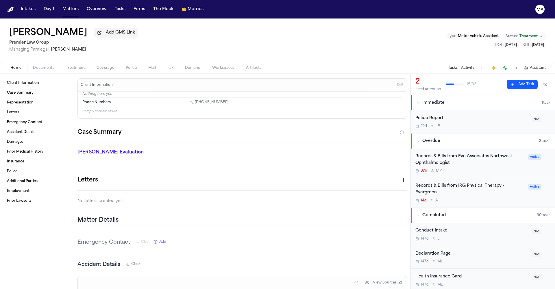
click at [33, 66] on span "Documents" at bounding box center [43, 68] width 21 height 5
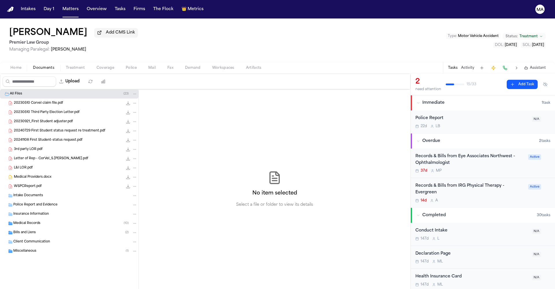
click at [170, 120] on div "No item selected Select a file or folder to view its details" at bounding box center [275, 189] width 272 height 200
click at [463, 183] on div "Records & Bills from IRG Physical Therapy - Evergreen" at bounding box center [469, 189] width 109 height 13
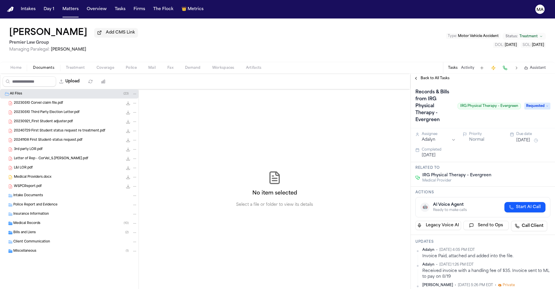
click at [428, 74] on div "Back to All Tasks" at bounding box center [483, 78] width 144 height 9
click at [429, 76] on span "Back to All Tasks" at bounding box center [434, 78] width 29 height 5
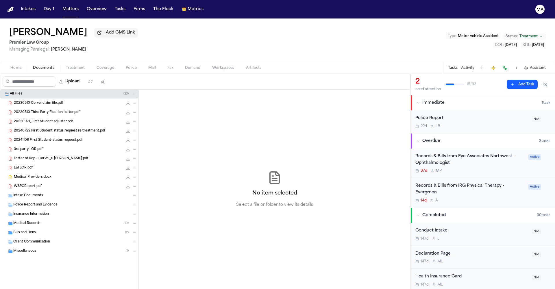
click at [448, 153] on div "Records & Bills from Eye Associates Northwest - Ophthalmologist" at bounding box center [469, 159] width 109 height 13
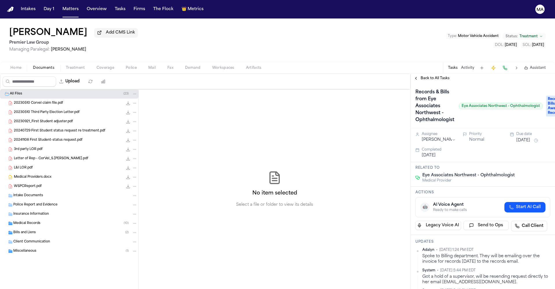
click at [420, 76] on span "Back to All Tasks" at bounding box center [434, 78] width 29 height 5
